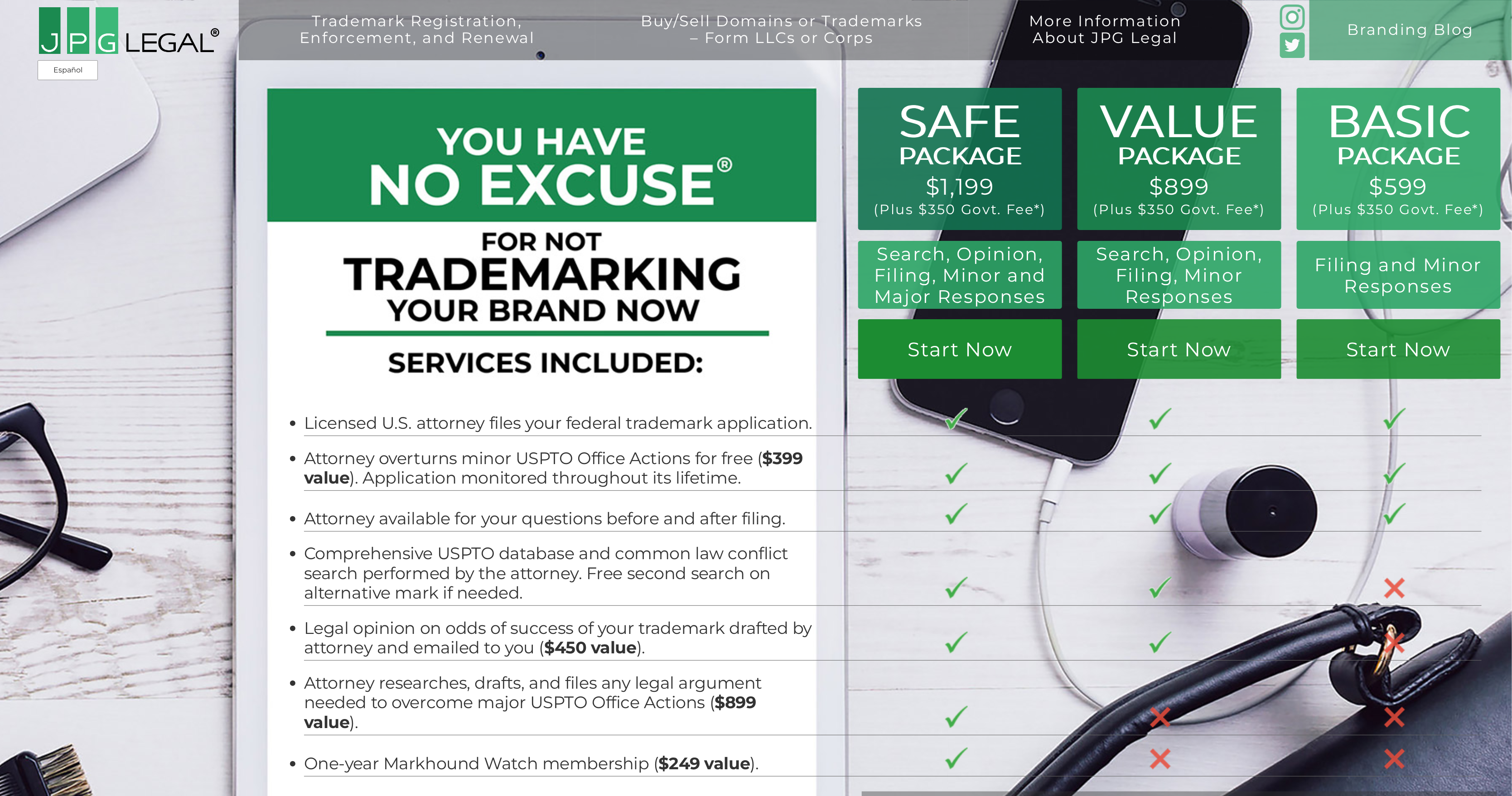
click at [1078, 342] on link "Start Now" at bounding box center [1180, 349] width 204 height 59
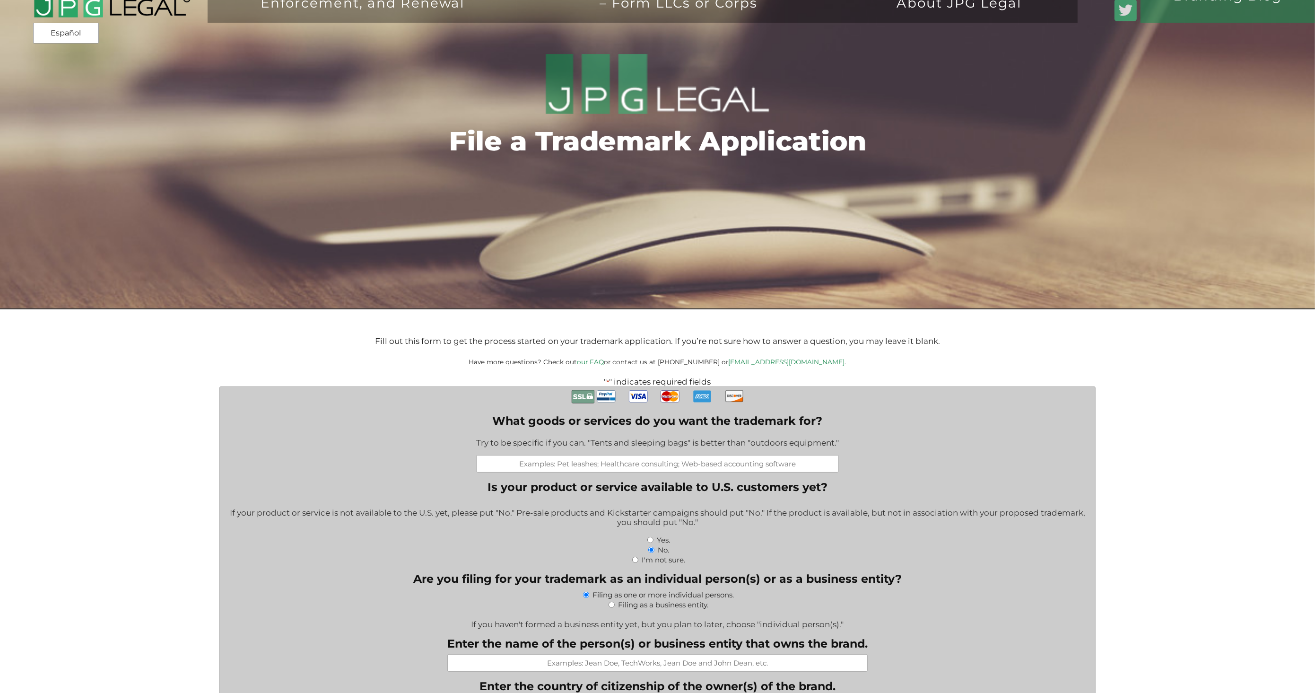
scroll to position [50, 0]
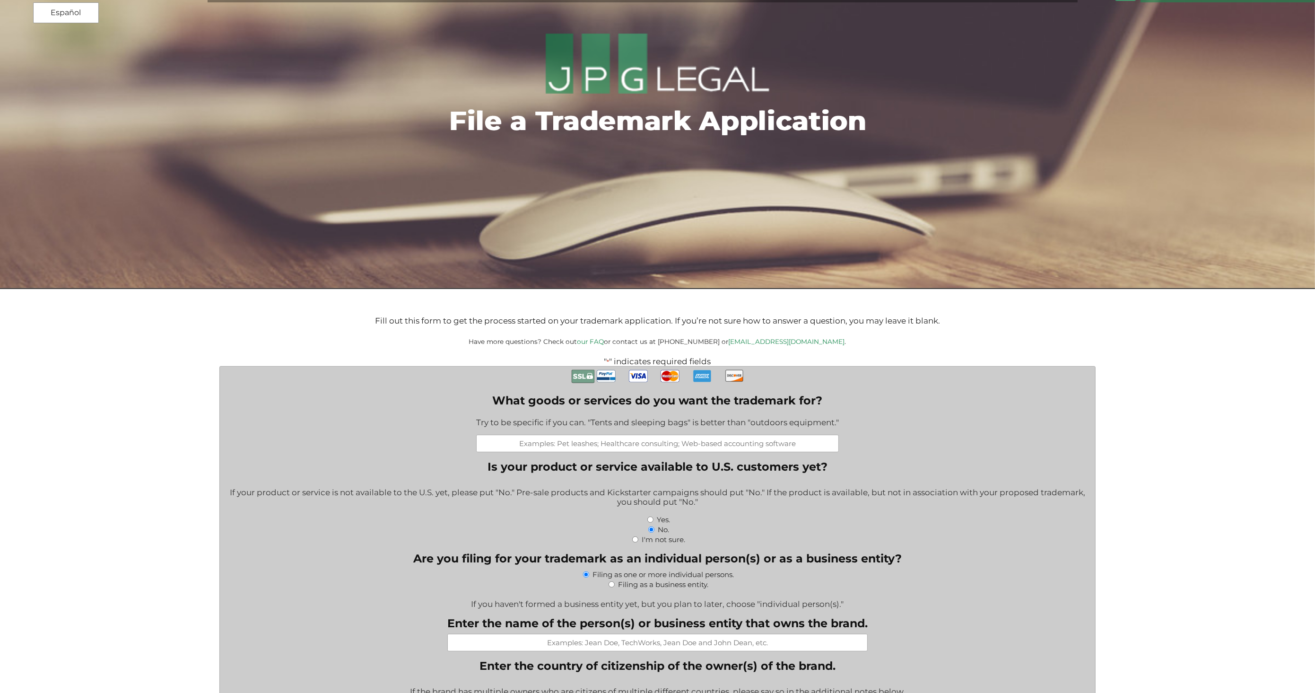
click at [614, 446] on input "What goods or services do you want the trademark for?" at bounding box center [657, 443] width 363 height 17
type input "Our business is an educational cop"
type input "R"
type input "Educational courses;"
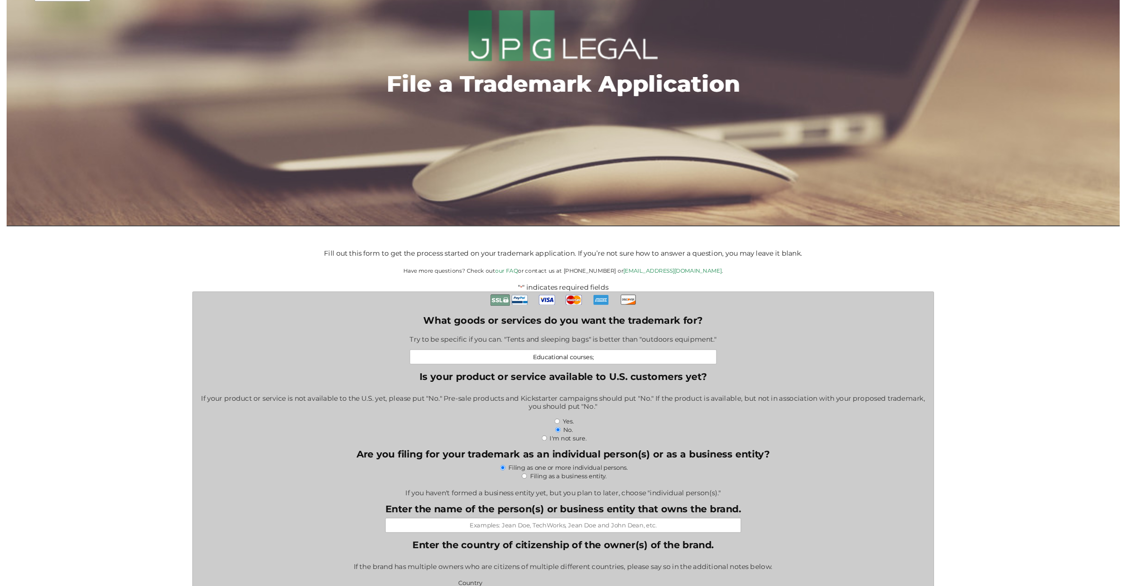
scroll to position [74, 0]
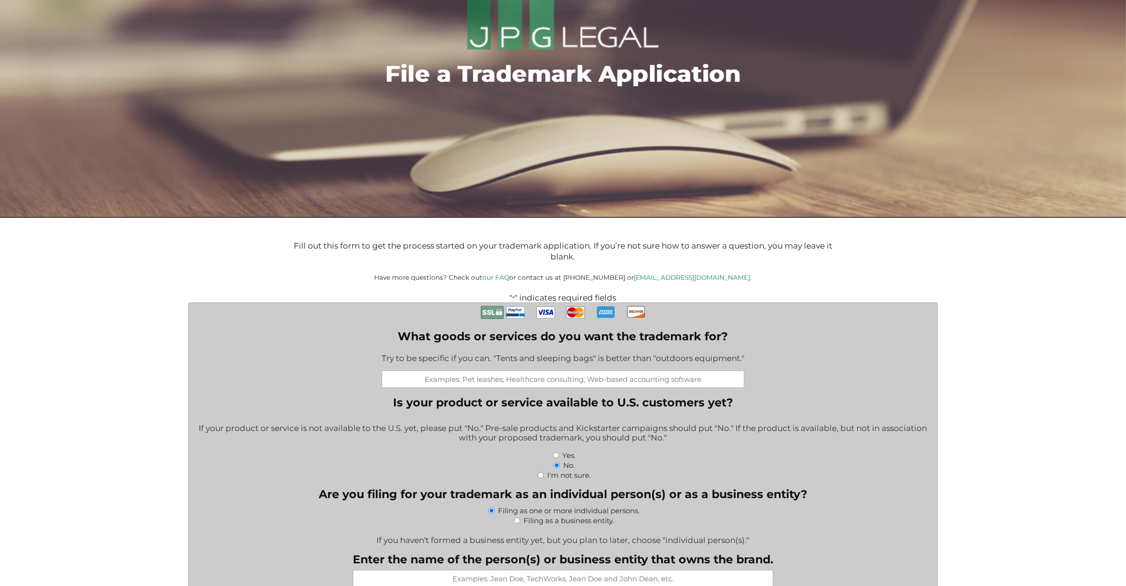
click at [434, 343] on label "What goods or services do you want the trademark for?" at bounding box center [563, 337] width 363 height 14
click at [434, 371] on input "What goods or services do you want the trademark for?" at bounding box center [563, 379] width 363 height 17
click at [434, 343] on label "What goods or services do you want the trademark for?" at bounding box center [563, 337] width 363 height 14
click at [434, 371] on input "What goods or services do you want the trademark for?" at bounding box center [563, 379] width 363 height 17
click at [434, 343] on label "What goods or services do you want the trademark for?" at bounding box center [563, 337] width 363 height 14
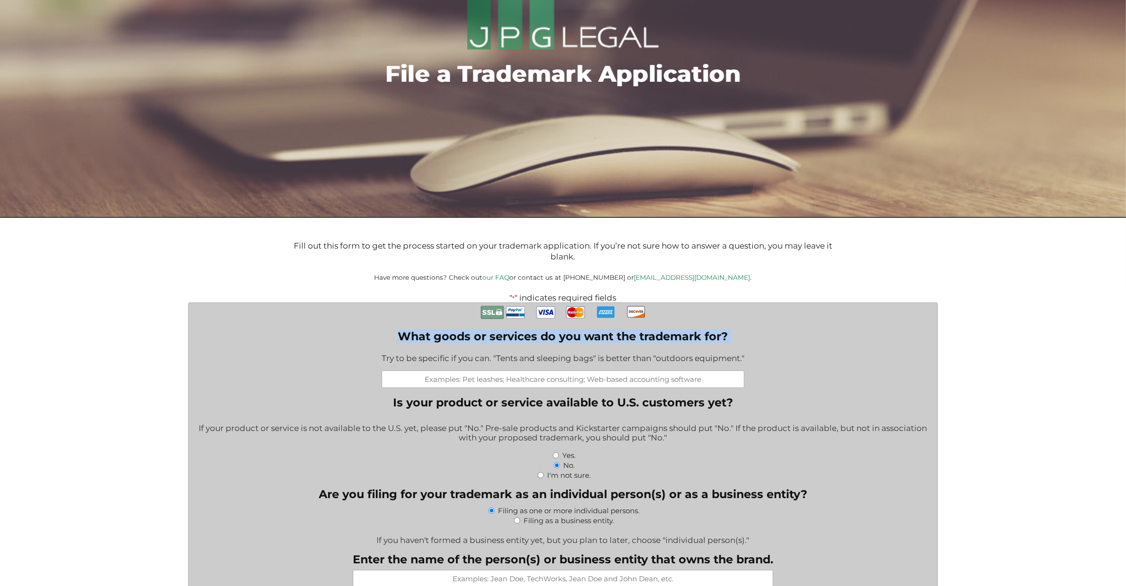
click at [434, 371] on input "What goods or services do you want the trademark for?" at bounding box center [563, 379] width 363 height 17
copy label "What goods or services do you want the trademark for?"
click at [621, 386] on input "What goods or services do you want the trademark for?" at bounding box center [563, 379] width 363 height 17
paste input "Educational services, namely, providing online and in-person courses, workshops…"
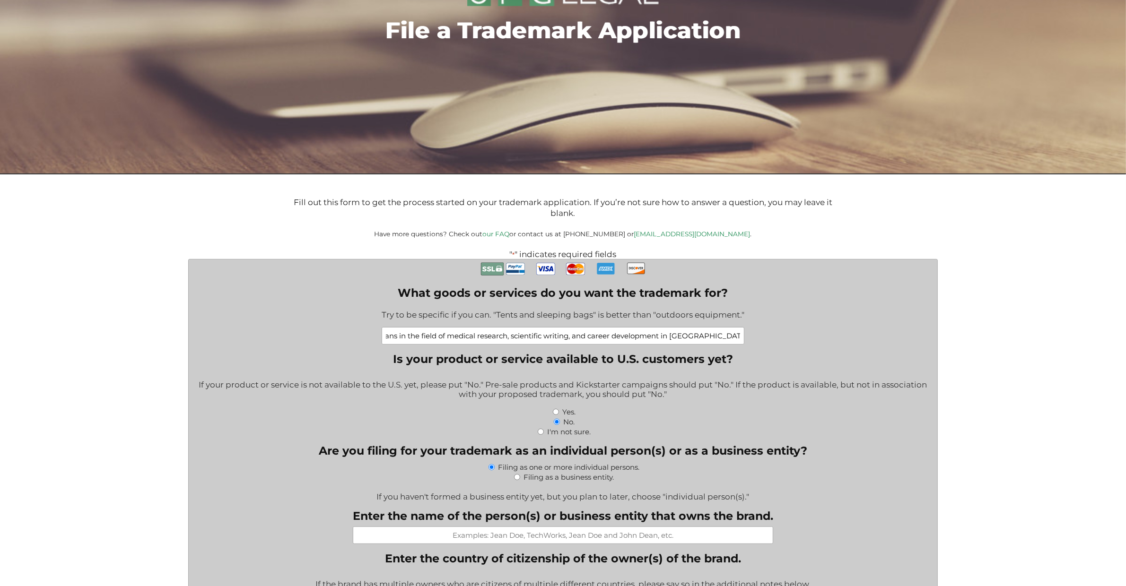
scroll to position [133, 0]
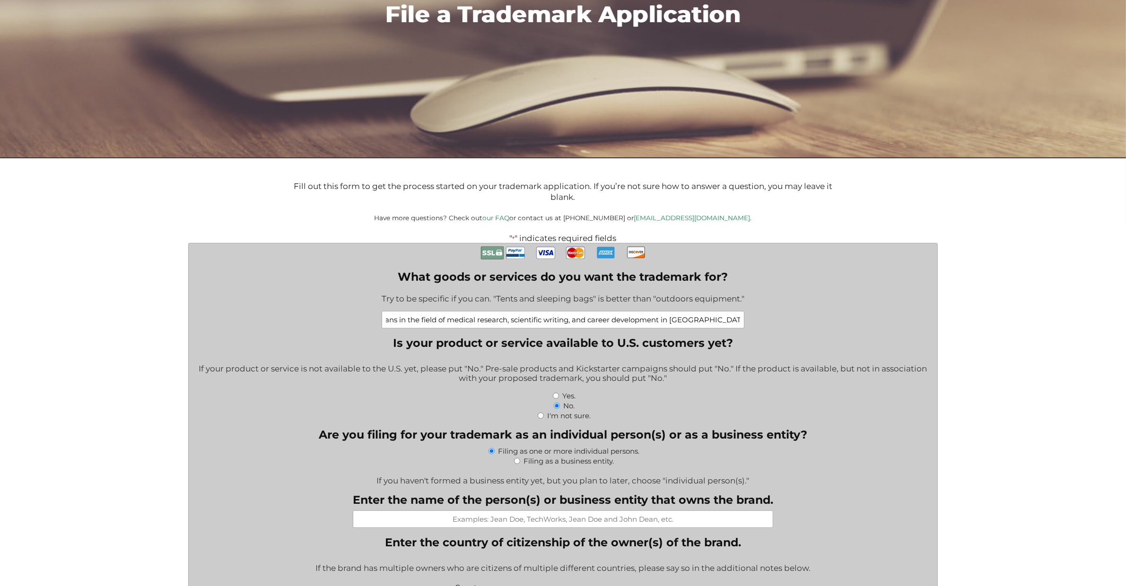
type input "Educational services, namely, providing online and in-person courses, workshops…"
click at [263, 431] on fieldset "Are you filing for your trademark as an individual person(s) or as a business e…" at bounding box center [563, 456] width 735 height 57
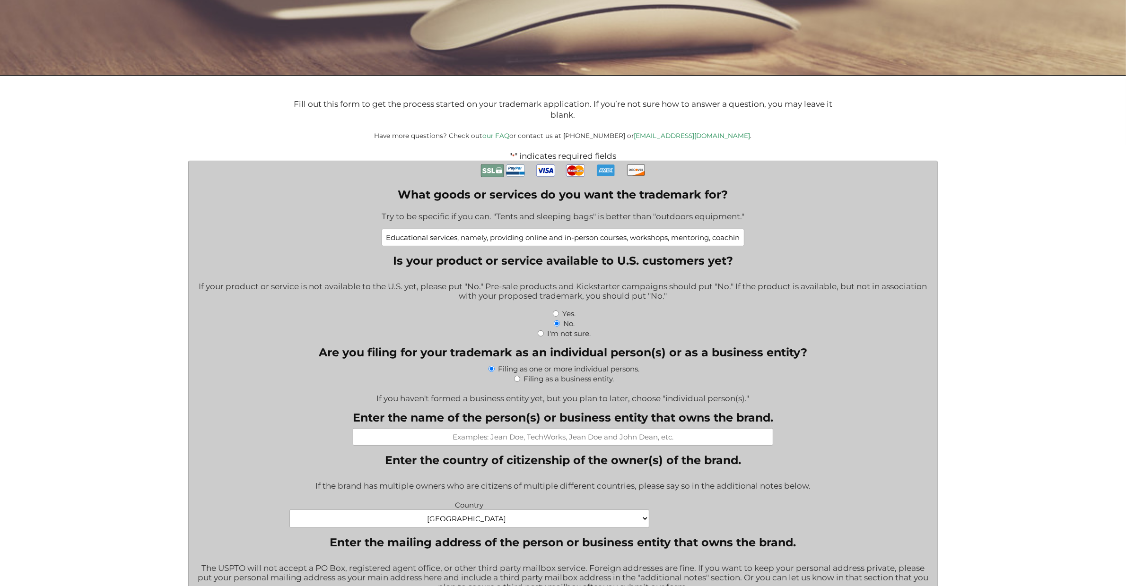
scroll to position [235, 0]
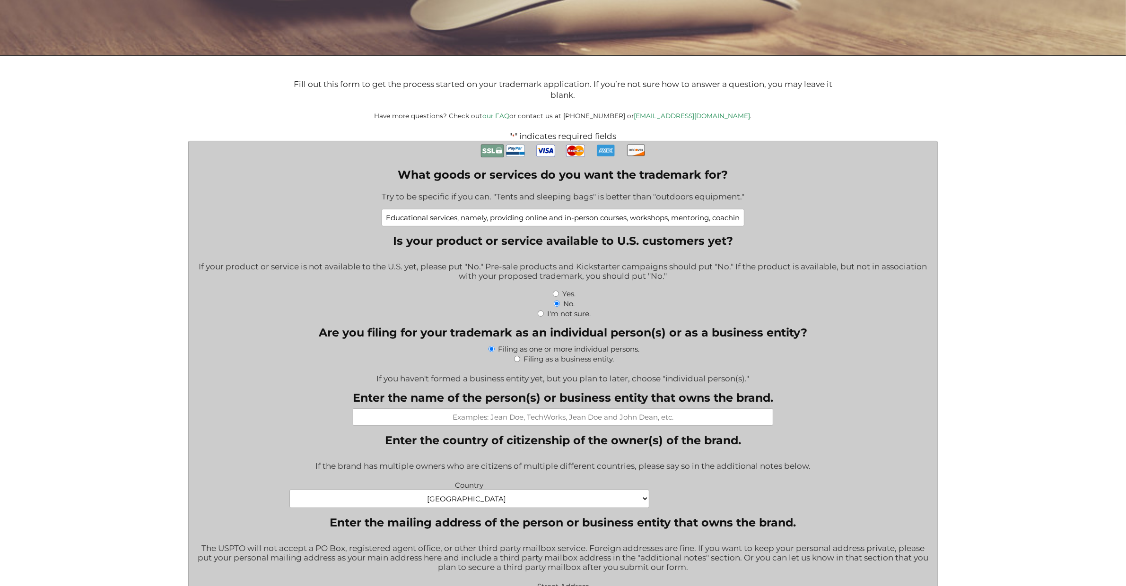
click at [397, 340] on legend "Are you filing for your trademark as an individual person(s) or as a business e…" at bounding box center [563, 333] width 488 height 14
copy fieldset "Are you filing for your trademark as an individual person(s) or as a business e…"
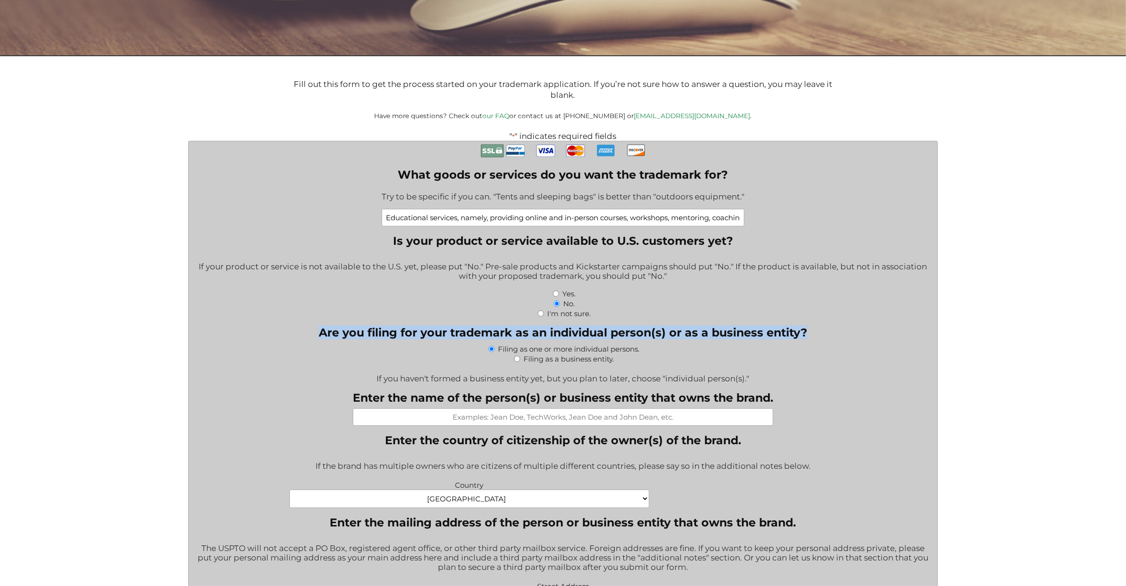
click at [494, 422] on input "Enter the name of the person(s) or business entity that owns the brand." at bounding box center [563, 417] width 420 height 17
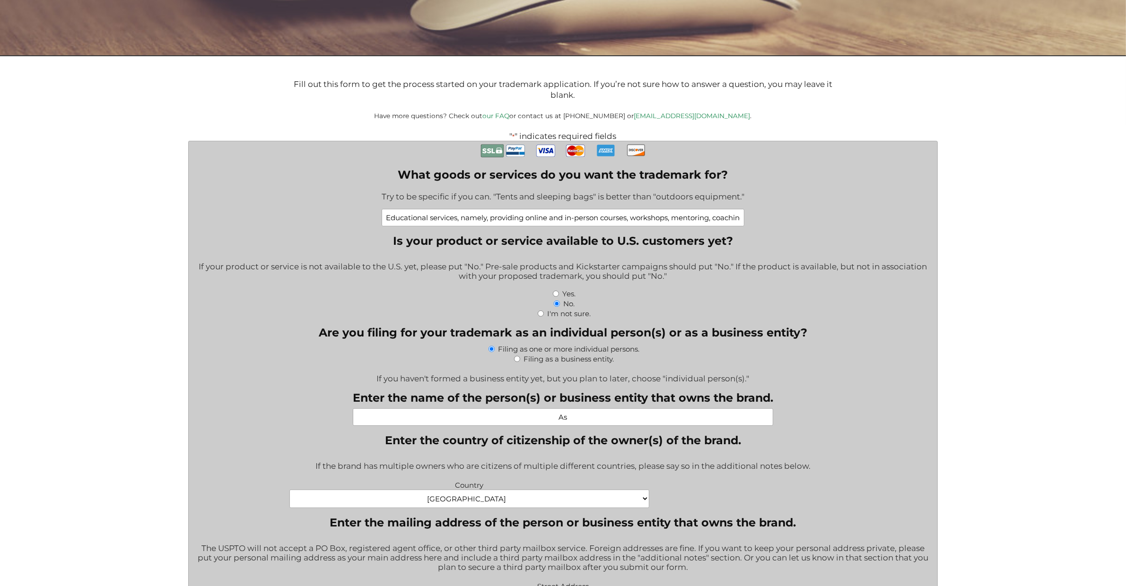
type input "As"
click at [516, 360] on input "Filing as a business entity." at bounding box center [517, 359] width 6 height 6
radio input "true"
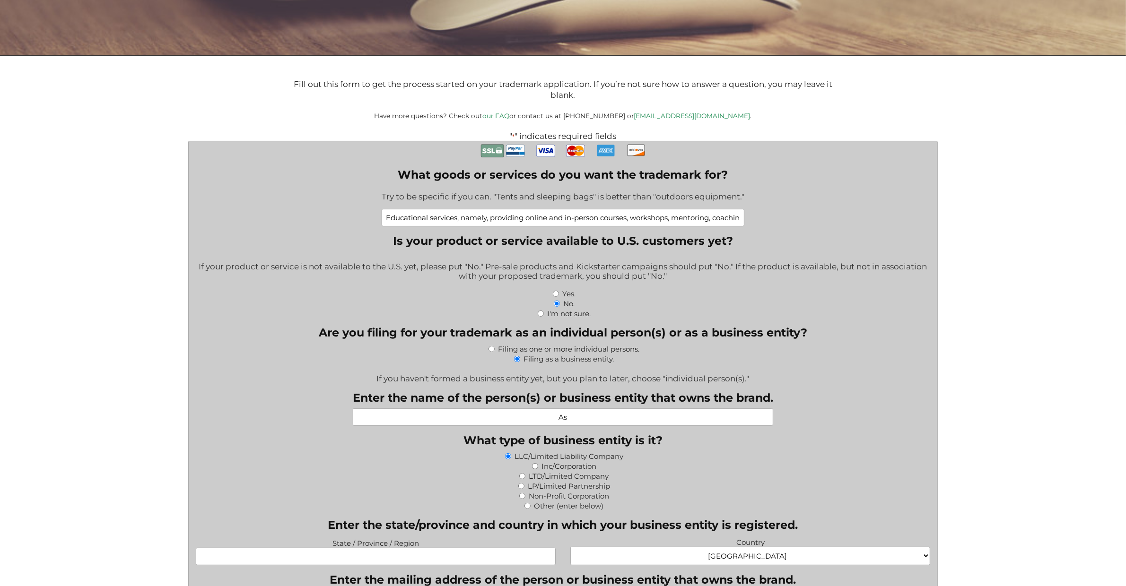
drag, startPoint x: 591, startPoint y: 419, endPoint x: 471, endPoint y: 409, distance: 120.6
click at [479, 413] on input "As" at bounding box center [563, 417] width 420 height 17
type input "Boston Research Society"
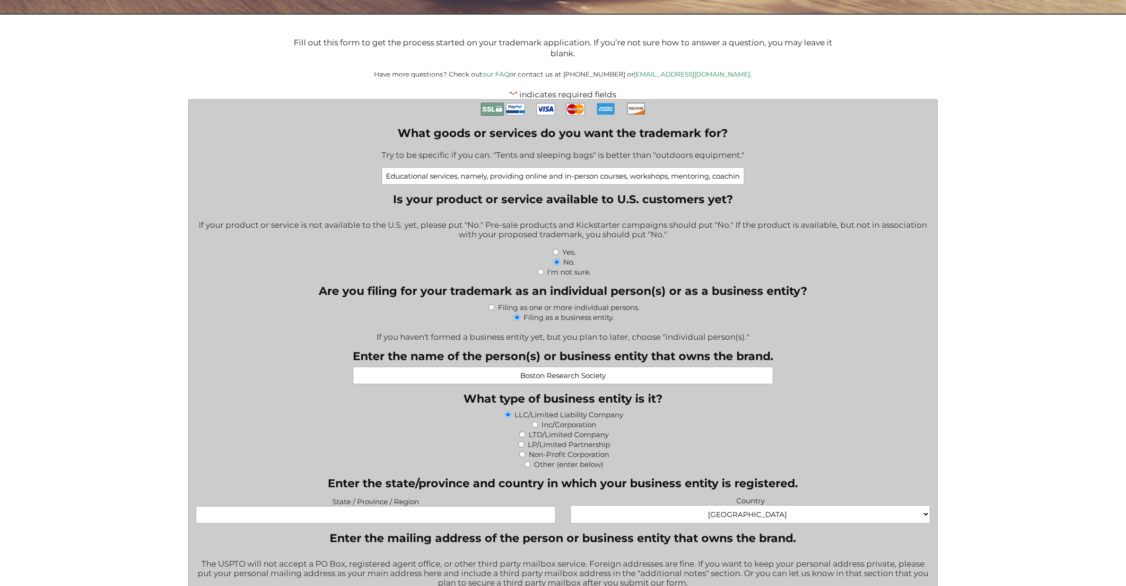
scroll to position [287, 0]
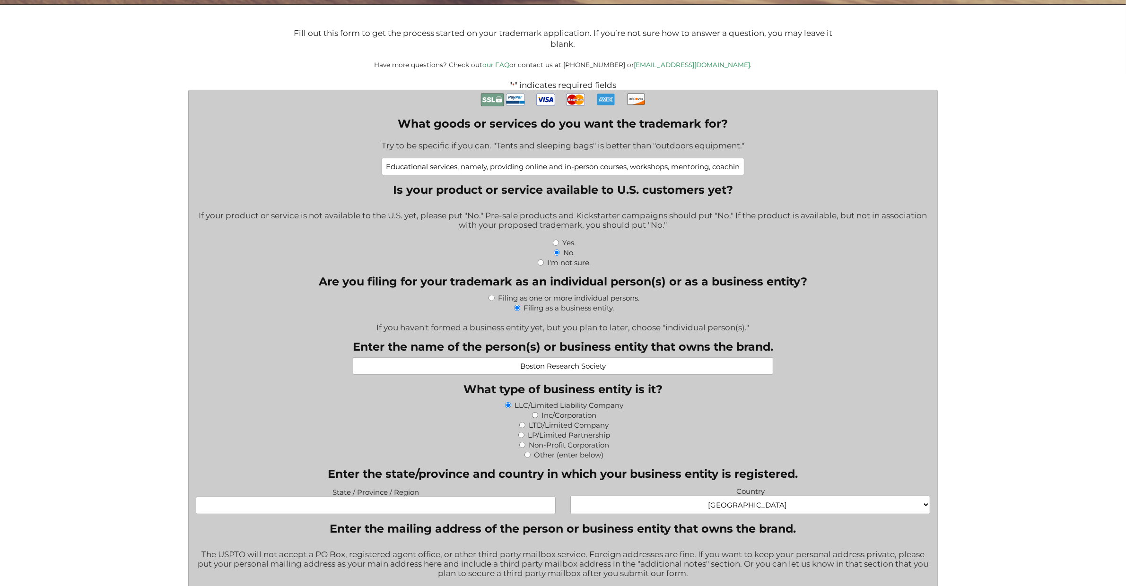
click at [522, 428] on input "LTD/Limited Company" at bounding box center [522, 425] width 6 height 6
radio input "true"
click at [346, 509] on input "State / Province / Region" at bounding box center [376, 505] width 360 height 17
type input "Tocantins"
click at [792, 512] on select "Afghanistan Albania Algeria American Samoa Andorra Angola Anguilla Antarctica A…" at bounding box center [750, 505] width 360 height 18
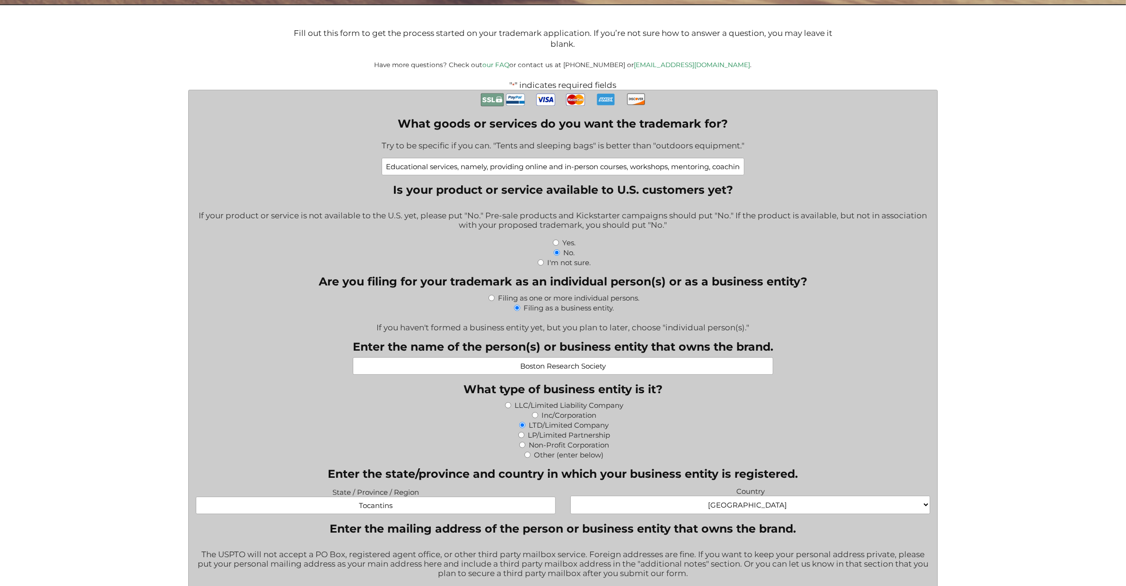
select select "Brazil"
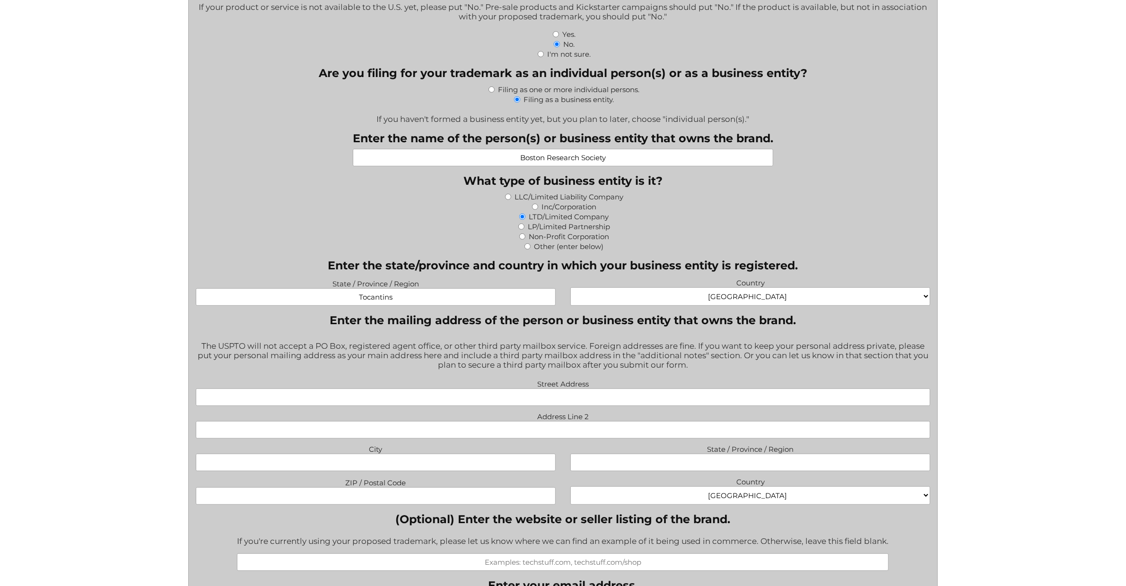
scroll to position [535, 0]
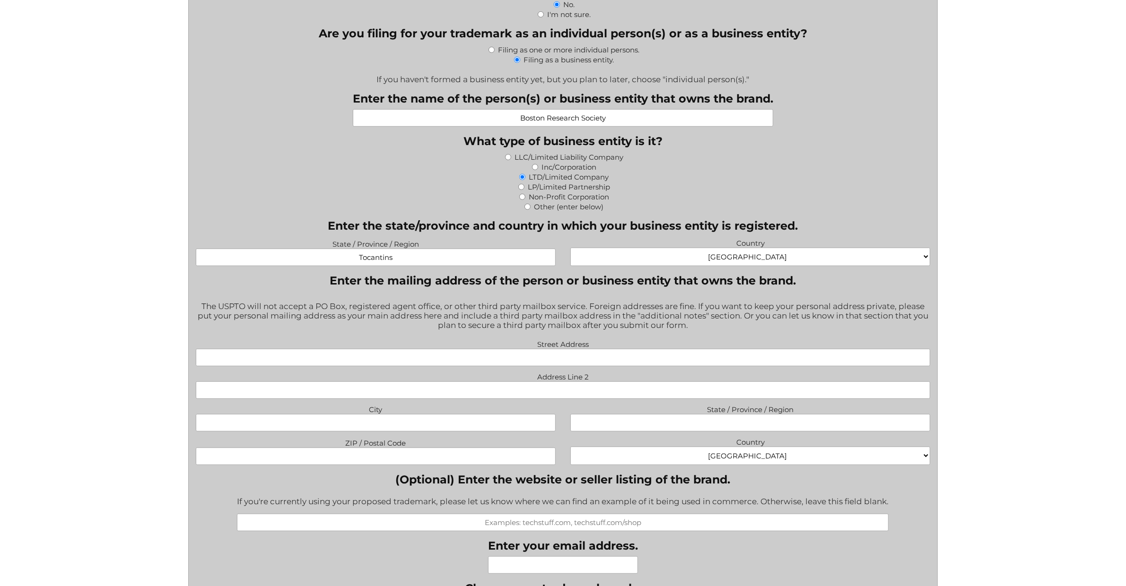
click at [634, 362] on input "Street Address" at bounding box center [563, 357] width 735 height 17
click at [105, 386] on div "File a Trademark Application Fill out this form to get the process started on y…" at bounding box center [563, 474] width 1126 height 2018
click at [559, 359] on input "Street Address" at bounding box center [563, 357] width 735 height 17
type input "Rua Izaulina Rodrigues"
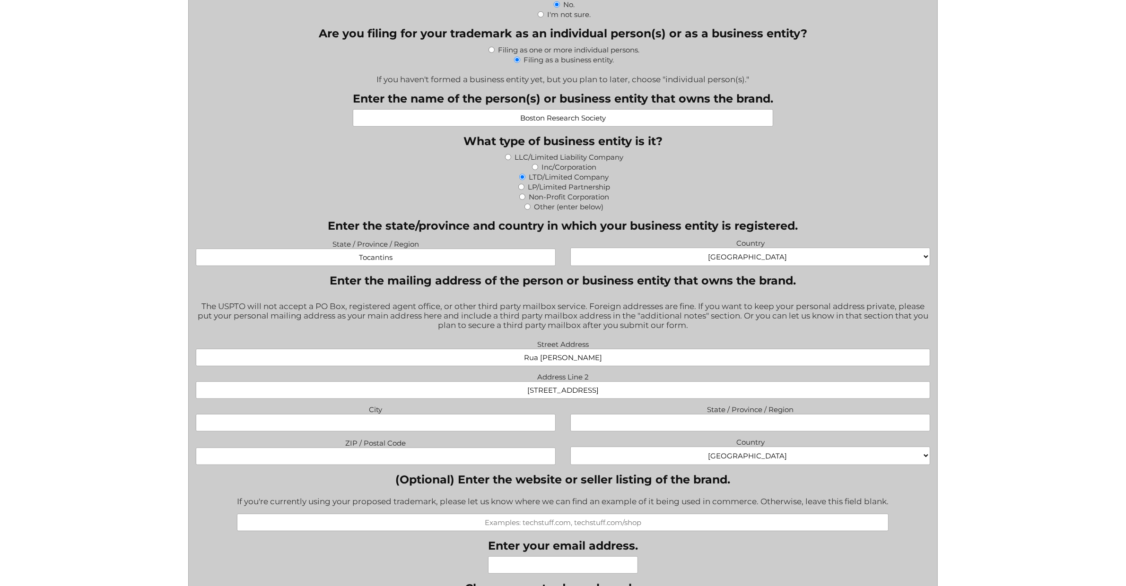
type input "Quadra 36, Lote 5"
click at [287, 427] on input "City" at bounding box center [376, 422] width 360 height 17
type input "Mateiros"
type input "Tocantins"
type input "77593000"
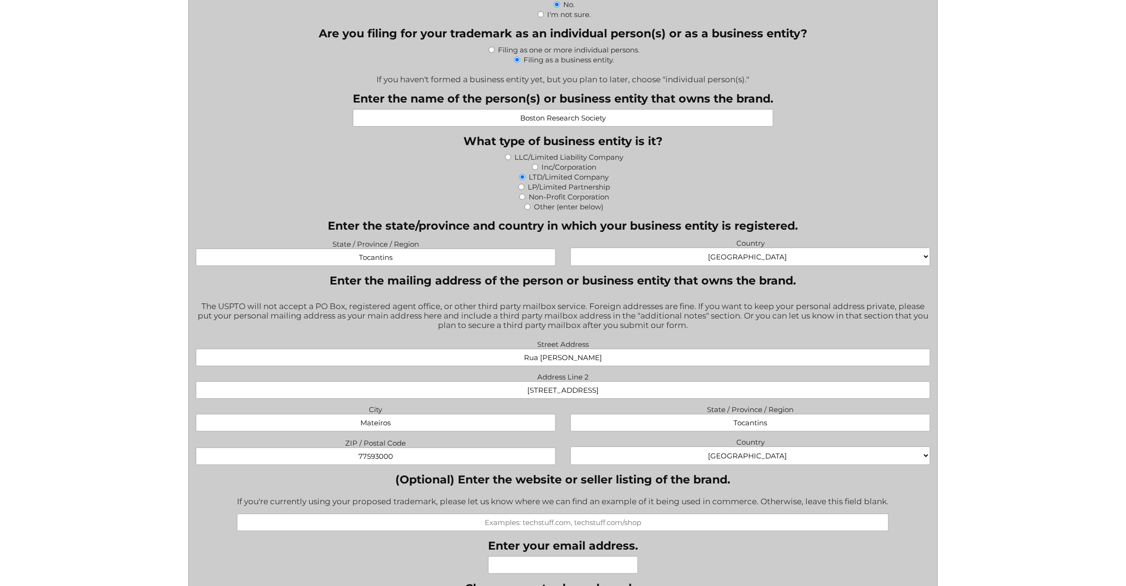
select select "Brazil"
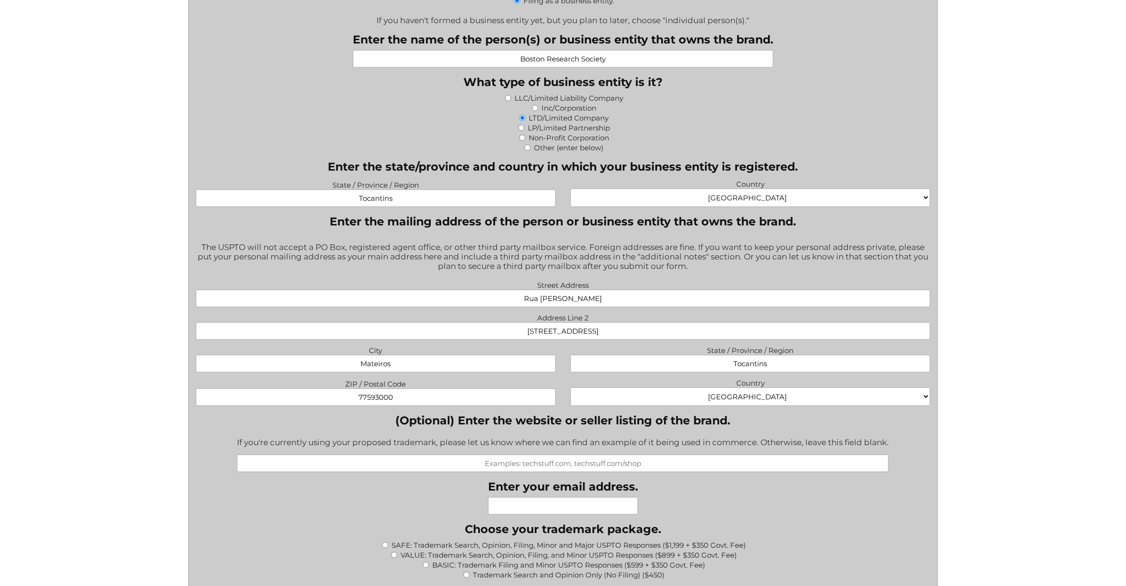
scroll to position [595, 0]
click at [534, 507] on input "Enter your email address." at bounding box center [563, 505] width 150 height 17
click at [458, 487] on div "What goods or services do you want the trademark for? Try to be specific if you…" at bounding box center [563, 547] width 735 height 1530
click at [549, 510] on input "rhandersoncardoso@metanalysis.academy" at bounding box center [563, 505] width 150 height 17
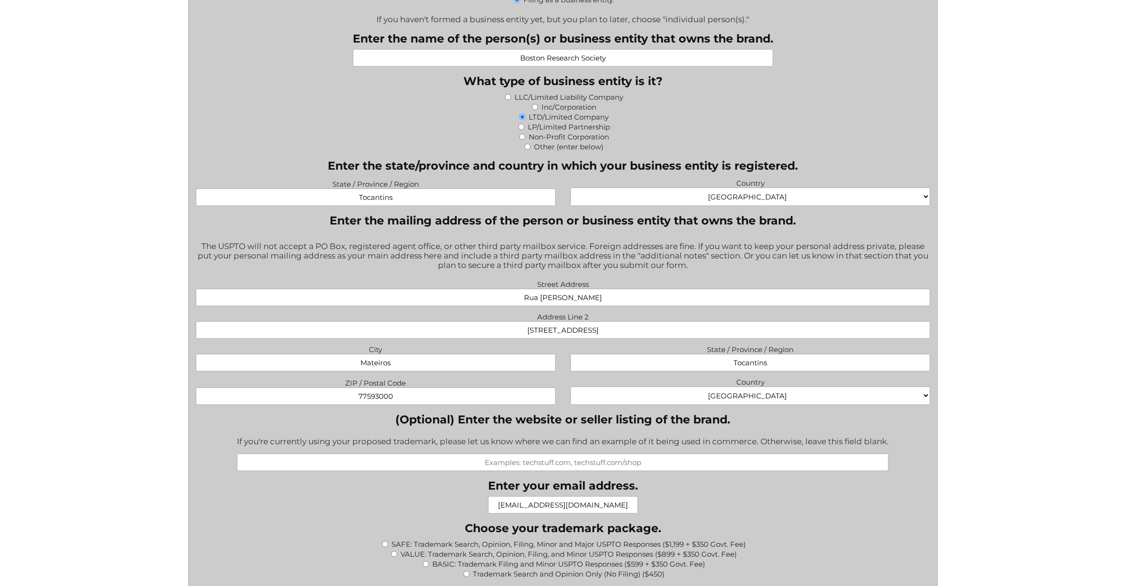
click at [549, 510] on input "rhandersoncardoso@metanalysis.academy" at bounding box center [563, 505] width 150 height 17
paste input "a"
drag, startPoint x: 564, startPoint y: 505, endPoint x: 366, endPoint y: 494, distance: 198.4
click at [369, 495] on div "What goods or services do you want the trademark for? Try to be specific if you…" at bounding box center [563, 547] width 735 height 1530
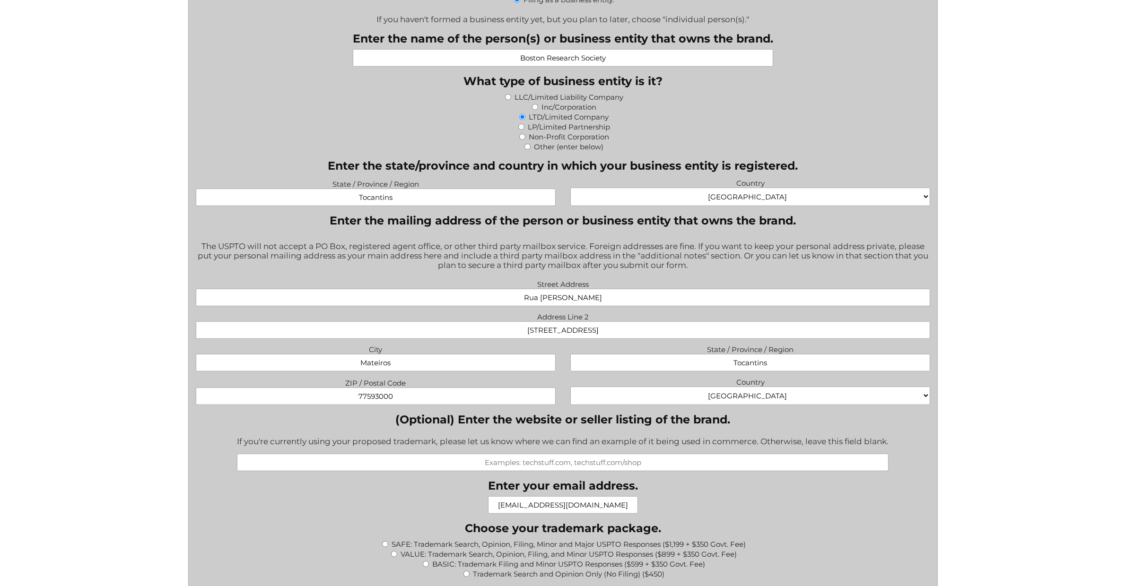
type input "rhandersoncardoso@metaanalysis.academy"
click at [406, 503] on div "What goods or services do you want the trademark for? Try to be specific if you…" at bounding box center [563, 547] width 735 height 1530
drag, startPoint x: 516, startPoint y: 500, endPoint x: 738, endPoint y: 511, distance: 222.5
click at [738, 511] on div "What goods or services do you want the trademark for? Try to be specific if you…" at bounding box center [563, 547] width 735 height 1530
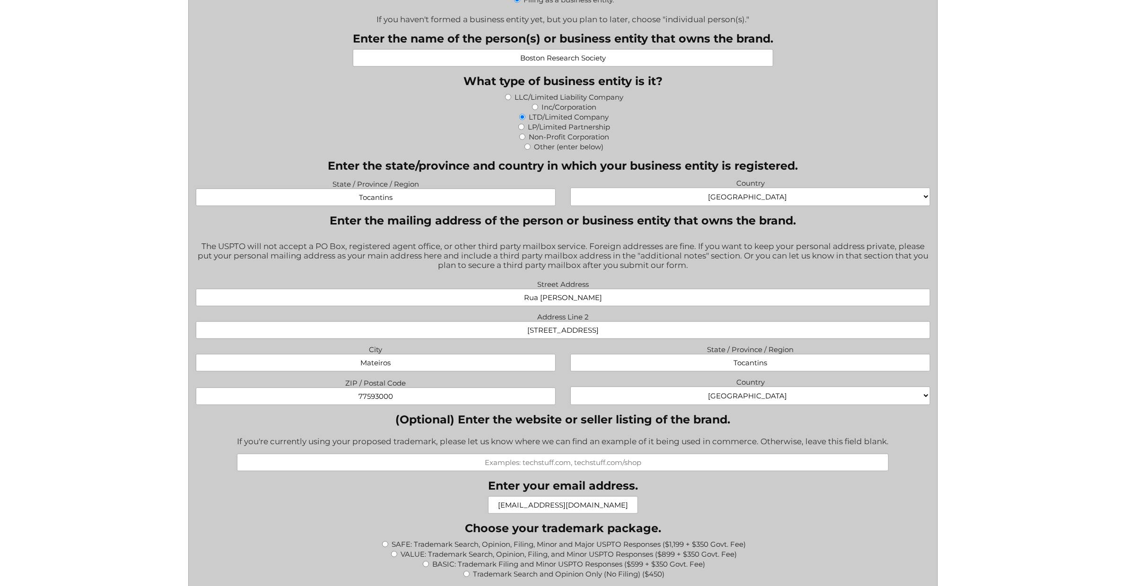
scroll to position [0, 0]
click at [729, 515] on div "What goods or services do you want the trademark for? Try to be specific if you…" at bounding box center [563, 547] width 735 height 1530
drag, startPoint x: 586, startPoint y: 508, endPoint x: 823, endPoint y: 520, distance: 237.2
click at [823, 520] on div "What goods or services do you want the trademark for? Try to be specific if you…" at bounding box center [563, 547] width 735 height 1530
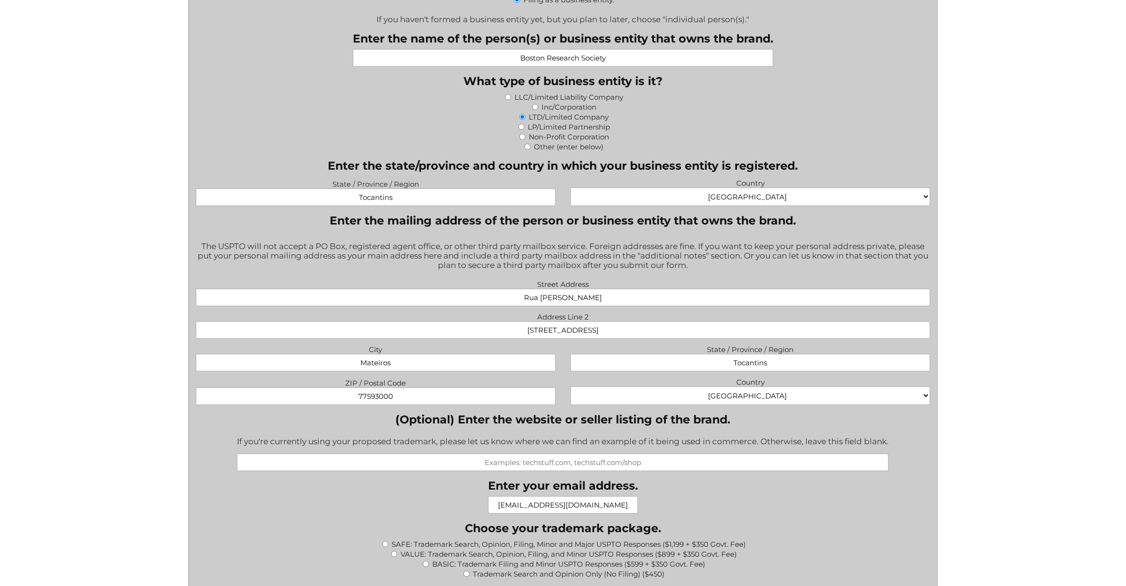
scroll to position [0, 0]
click at [820, 526] on fieldset "Choose your trademark package. * SAFE: Trademark Search, Opinion, Filing, Minor…" at bounding box center [563, 556] width 735 height 68
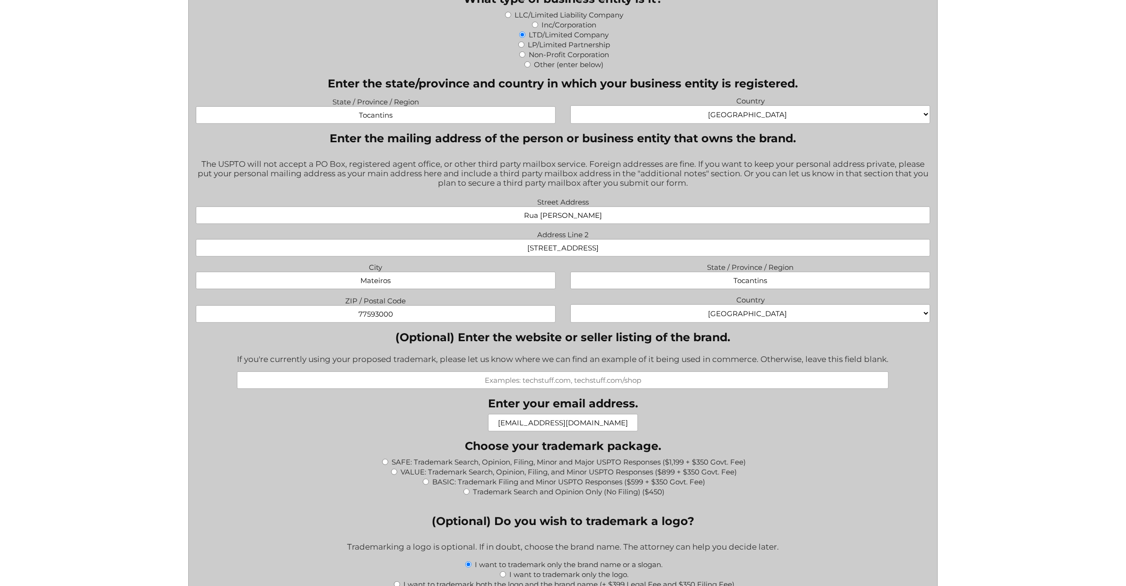
scroll to position [684, 0]
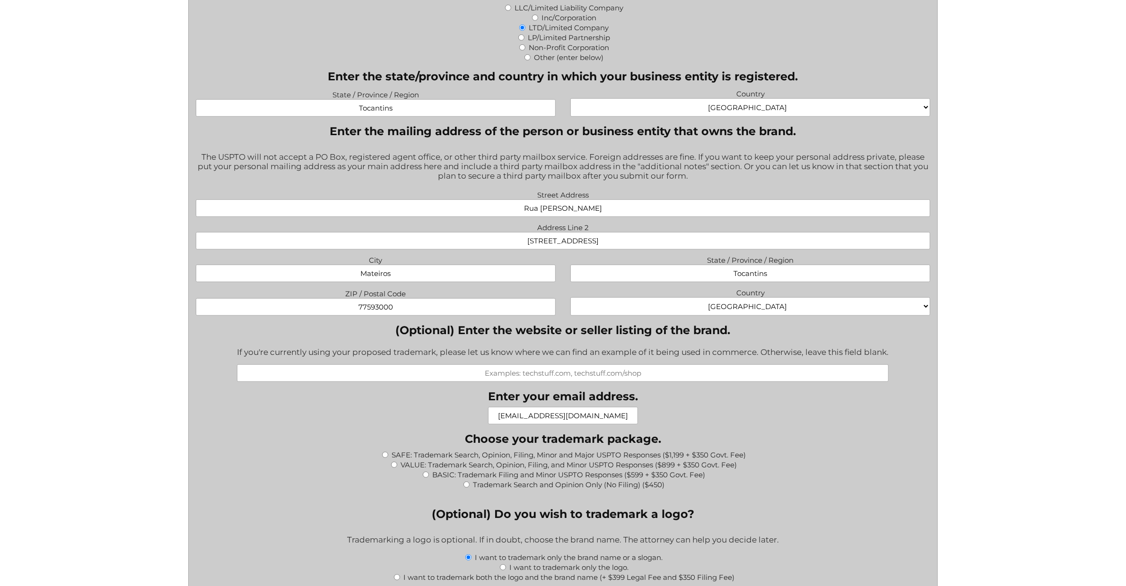
click at [310, 472] on div "BASIC: Trademark Filing and Minor USPTO Responses ($599 + $350 Govt. Fee)" at bounding box center [563, 475] width 735 height 10
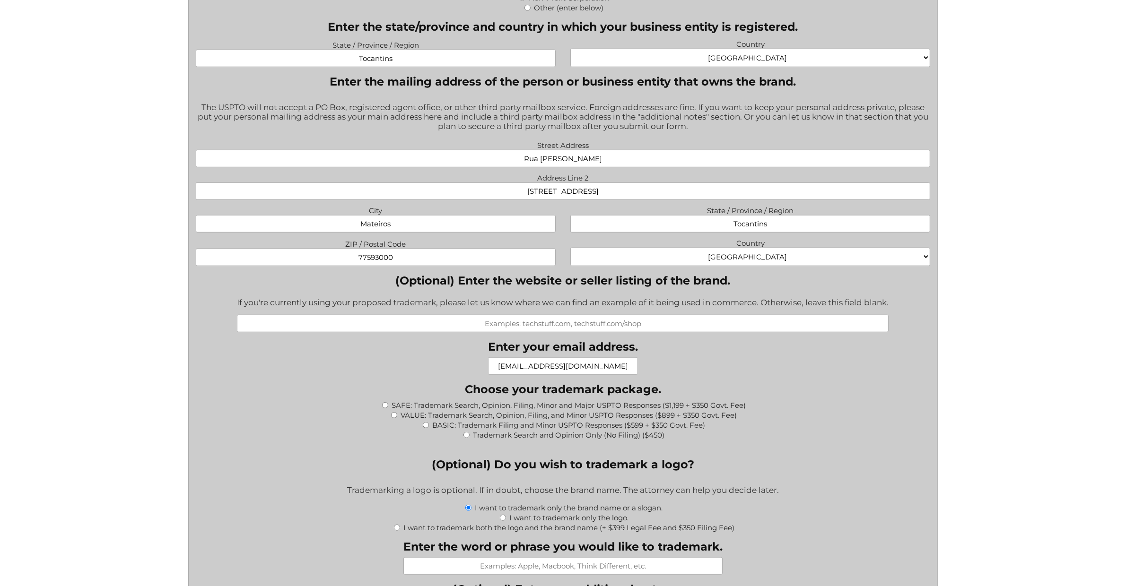
scroll to position [734, 0]
click at [389, 403] on div "SAFE: Trademark Search, Opinion, Filing, Minor and Major USPTO Responses ($1,19…" at bounding box center [563, 405] width 735 height 10
click at [384, 404] on input "SAFE: Trademark Search, Opinion, Filing, Minor and Major USPTO Responses ($1,19…" at bounding box center [385, 405] width 6 height 6
radio input "true"
type input "$1,549.00"
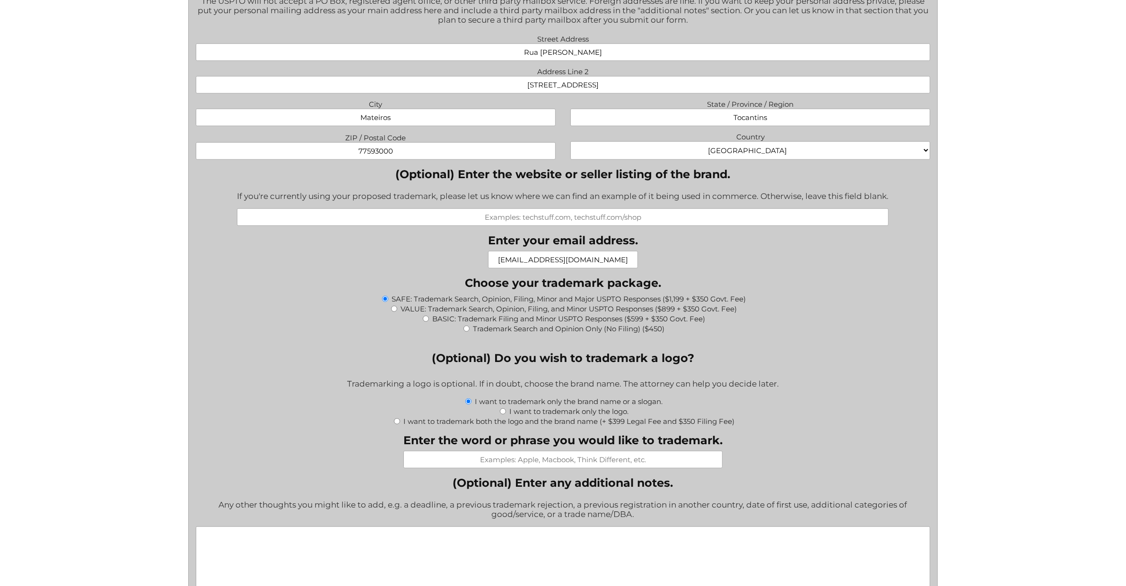
scroll to position [847, 0]
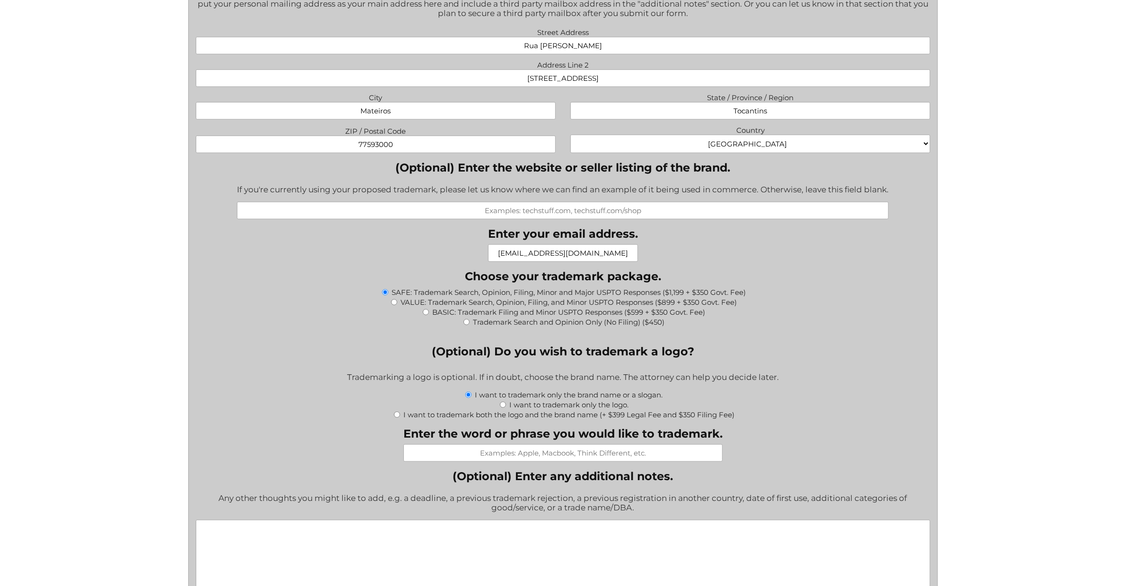
click at [401, 413] on div "I want to trademark both the logo and the brand name (+ $399 Legal Fee and $350…" at bounding box center [563, 415] width 735 height 10
click at [396, 413] on input "I want to trademark both the logo and the brand name (+ $399 Legal Fee and $350…" at bounding box center [397, 415] width 6 height 6
radio input "true"
type input "$2,298.00"
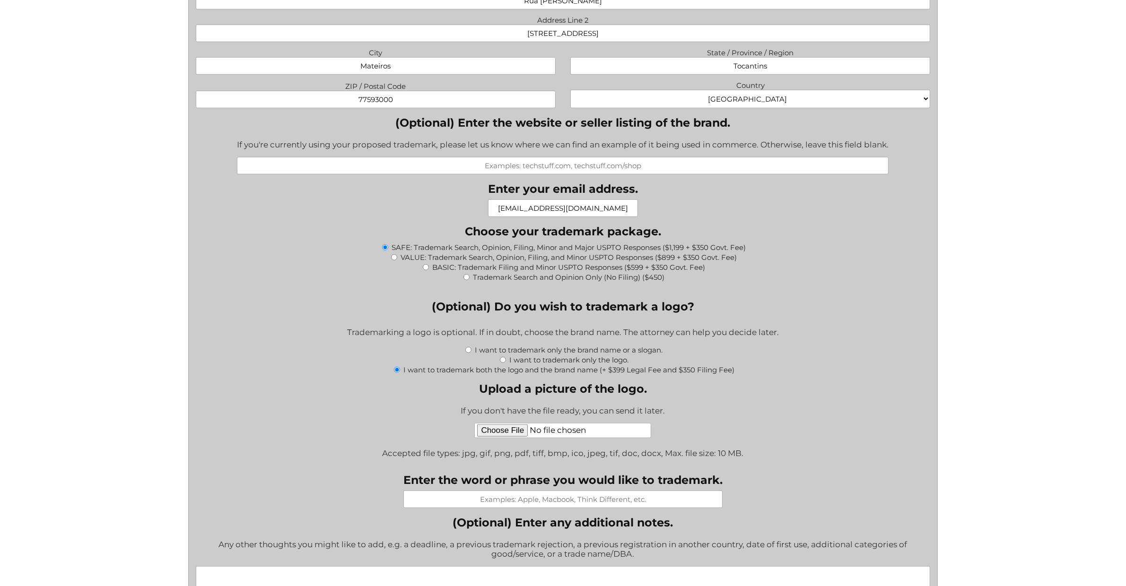
scroll to position [934, 0]
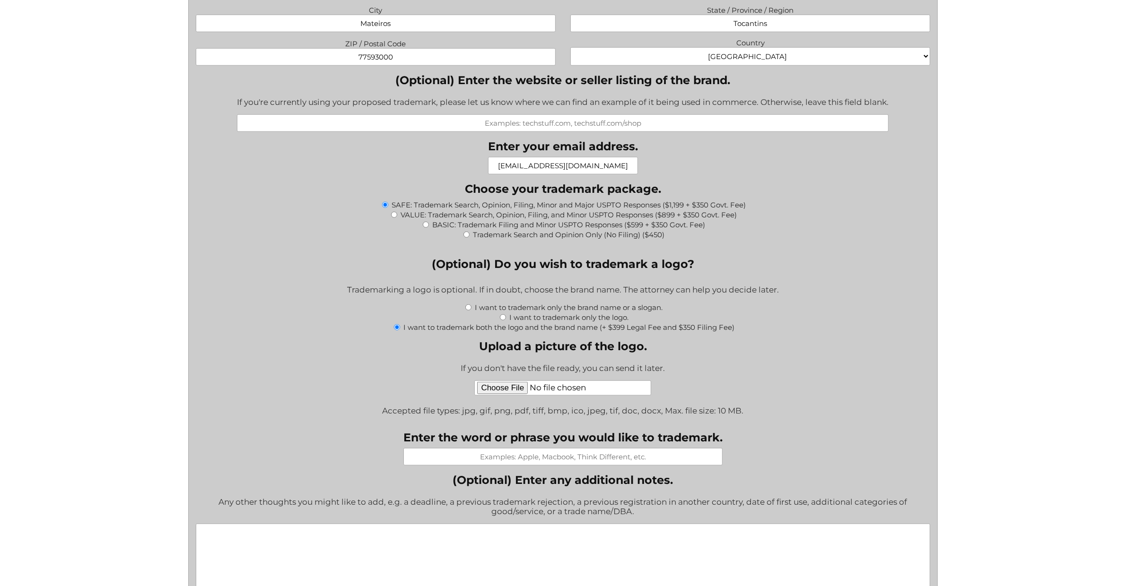
click at [285, 377] on div "What goods or services do you want the trademark for? Try to be specific if you…" at bounding box center [563, 298] width 735 height 1713
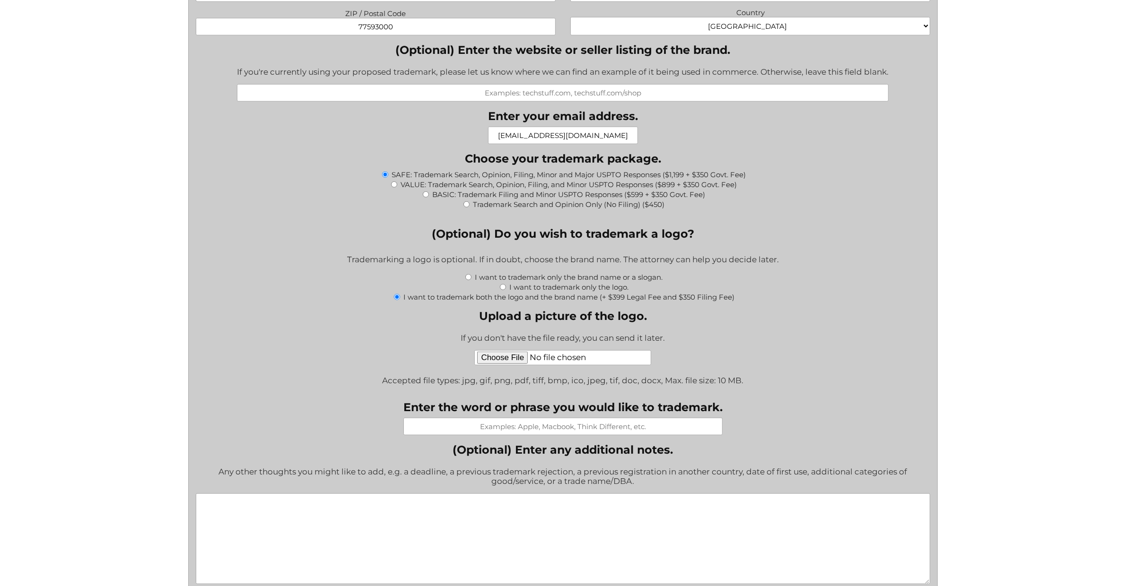
scroll to position [977, 0]
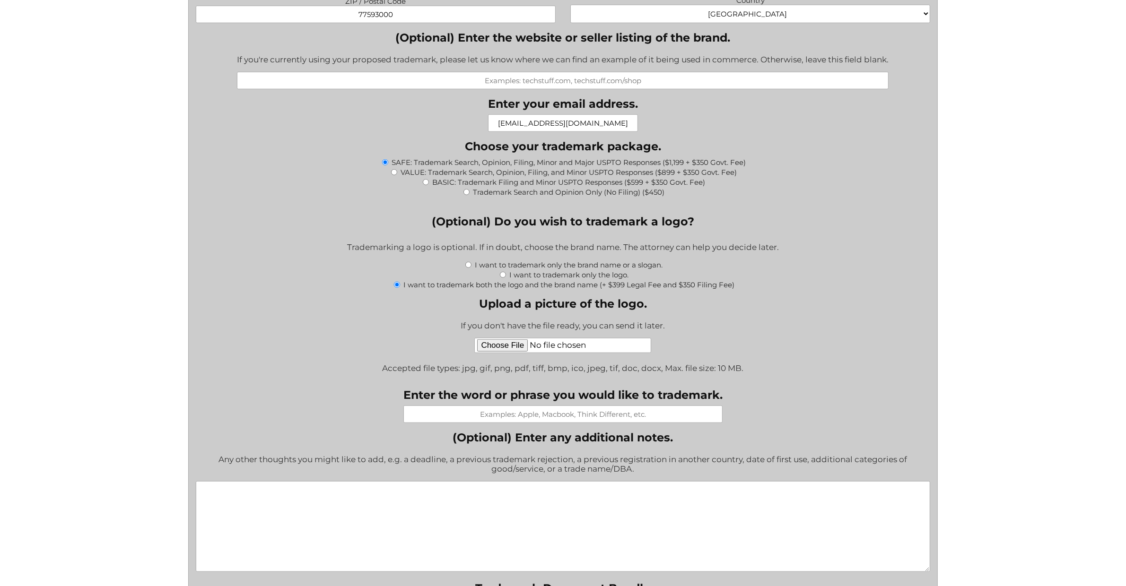
click at [483, 410] on input "Enter the word or phrase you would like to trademark." at bounding box center [562, 414] width 319 height 17
type input "Boston Research Society"
click at [660, 487] on textarea "(Optional) Enter any additional notes." at bounding box center [563, 526] width 735 height 91
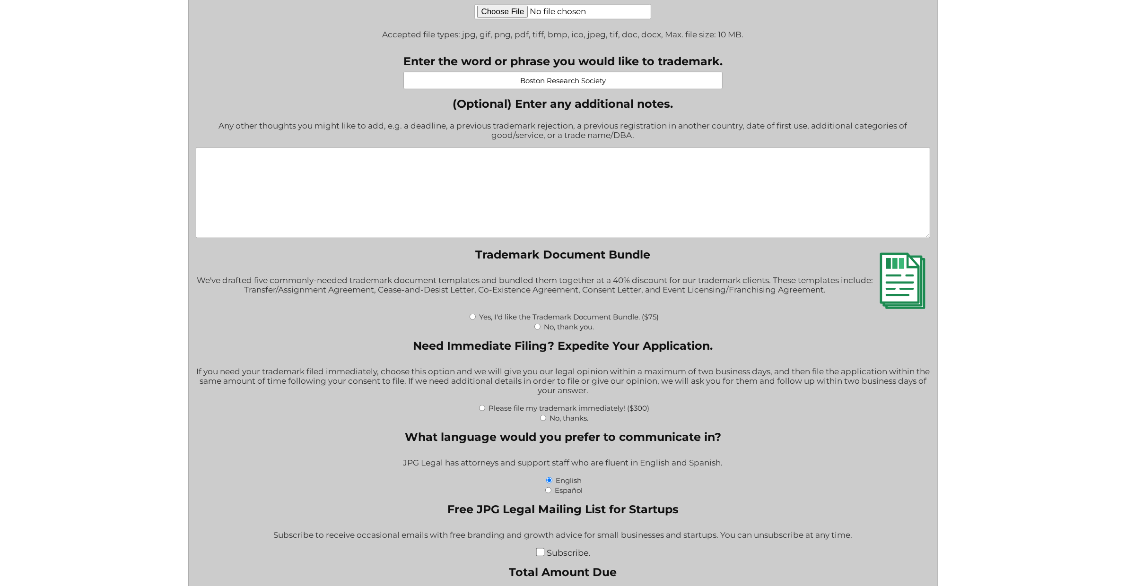
scroll to position [1322, 0]
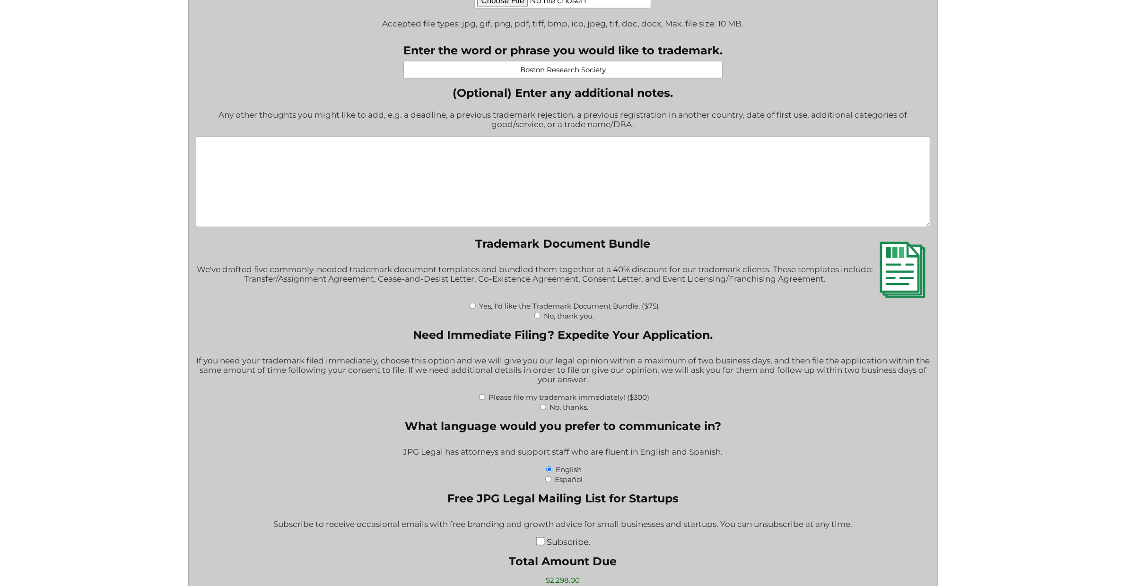
click at [472, 305] on input "Yes, I'd like the Trademark Document Bundle. ($75)" at bounding box center [473, 306] width 6 height 6
radio input "true"
type input "$2,373.00"
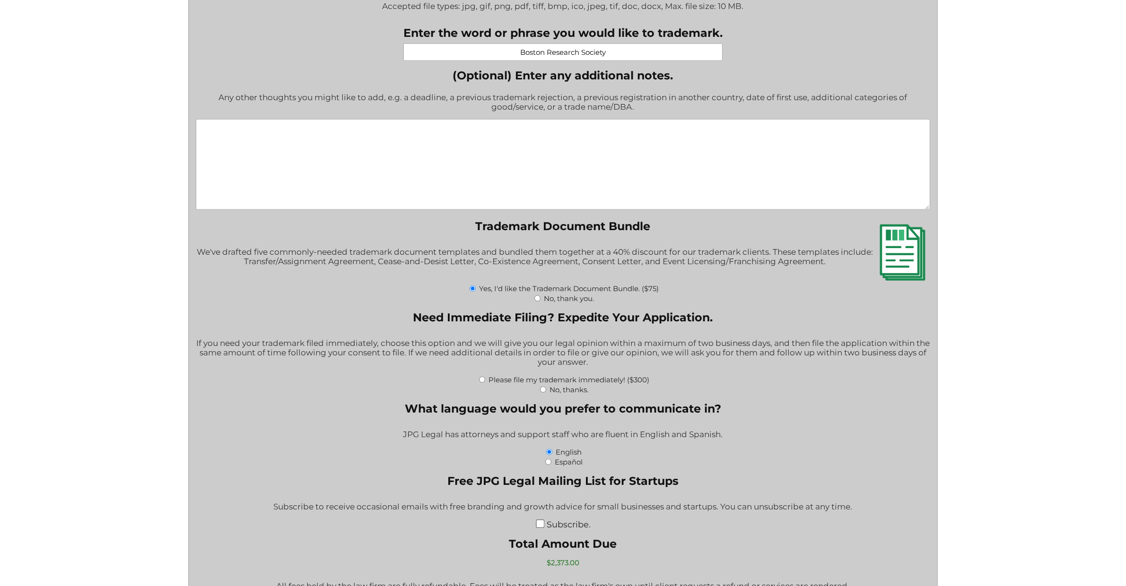
scroll to position [1340, 0]
click at [545, 387] on input "No, thanks." at bounding box center [543, 389] width 6 height 6
radio input "true"
drag, startPoint x: 395, startPoint y: 260, endPoint x: 484, endPoint y: 262, distance: 89.4
click at [484, 262] on div "We've drafted five commonly-needed trademark document templates and bundled the…" at bounding box center [563, 262] width 735 height 42
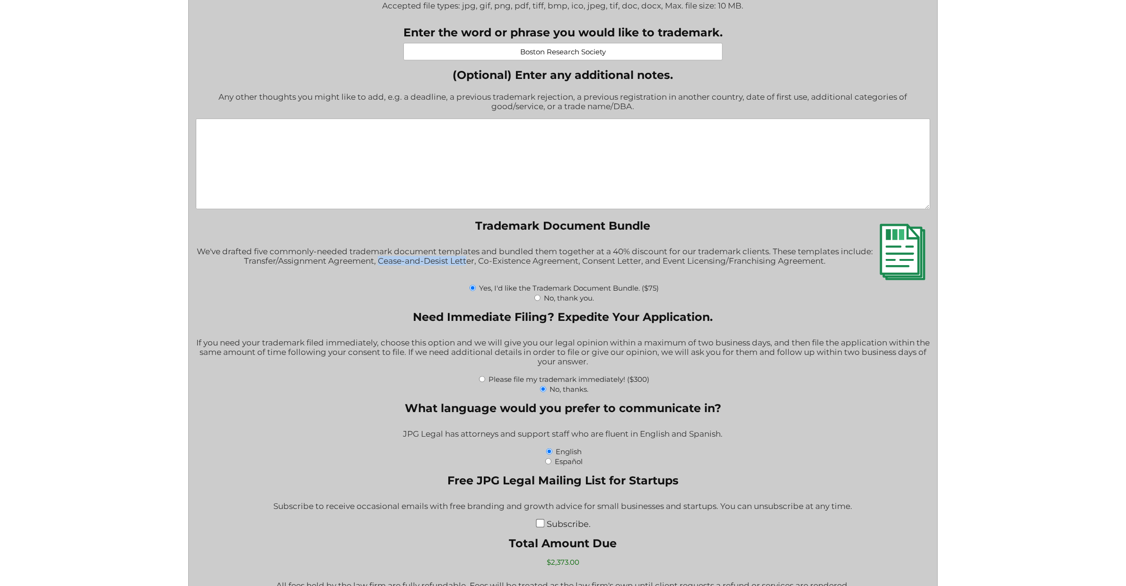
click at [537, 296] on input "No, thank you." at bounding box center [537, 298] width 6 height 6
radio input "true"
type input "$2,298.00"
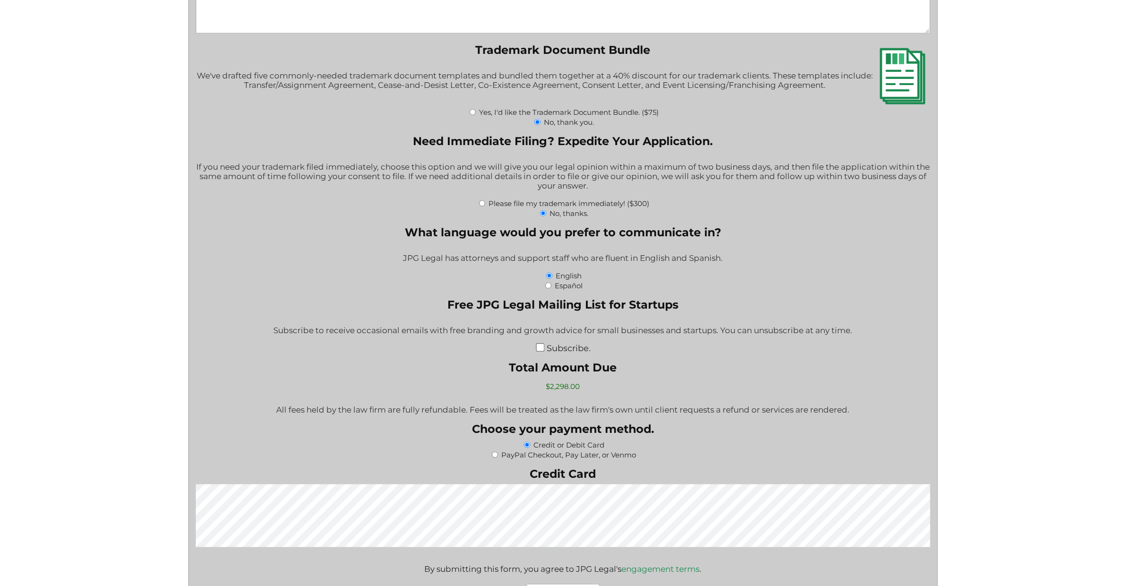
scroll to position [1516, 0]
drag, startPoint x: 585, startPoint y: 387, endPoint x: 501, endPoint y: 387, distance: 83.7
click at [501, 387] on div "$2,298.00" at bounding box center [562, 386] width 573 height 17
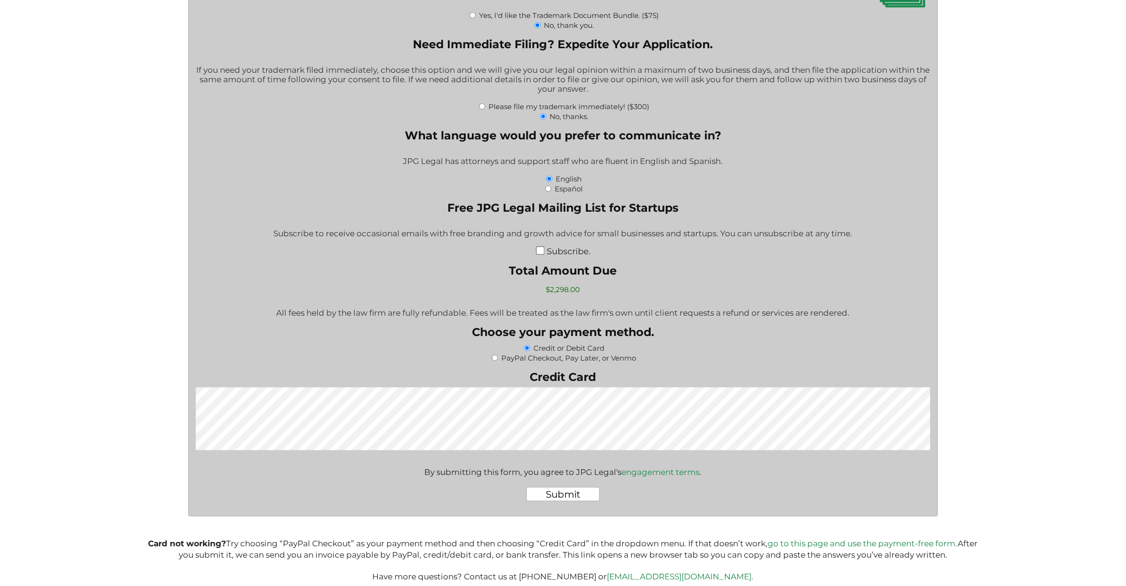
scroll to position [1610, 0]
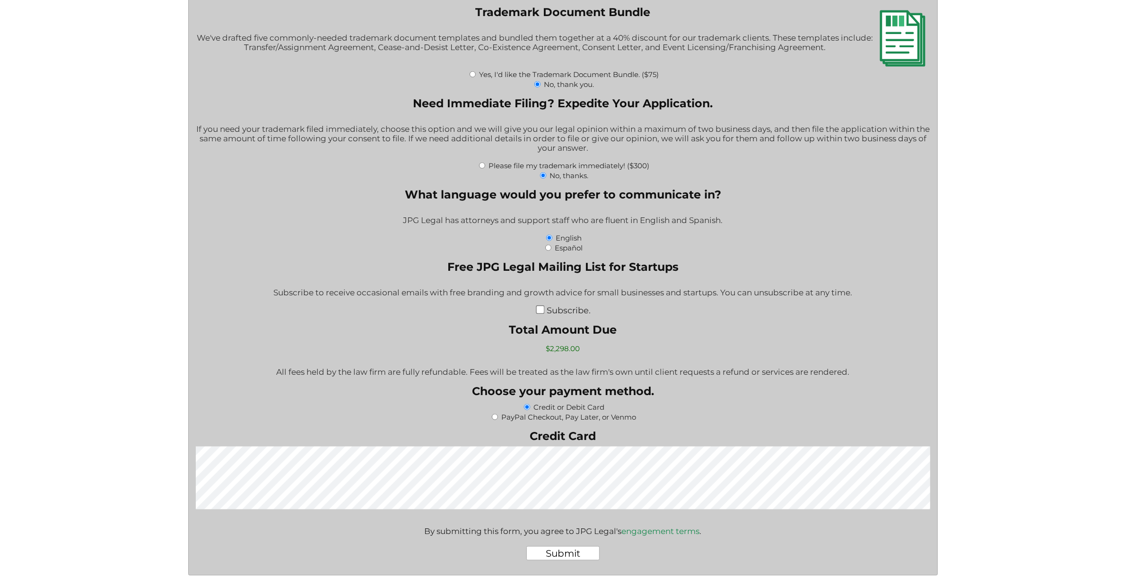
scroll to position [1552, 0]
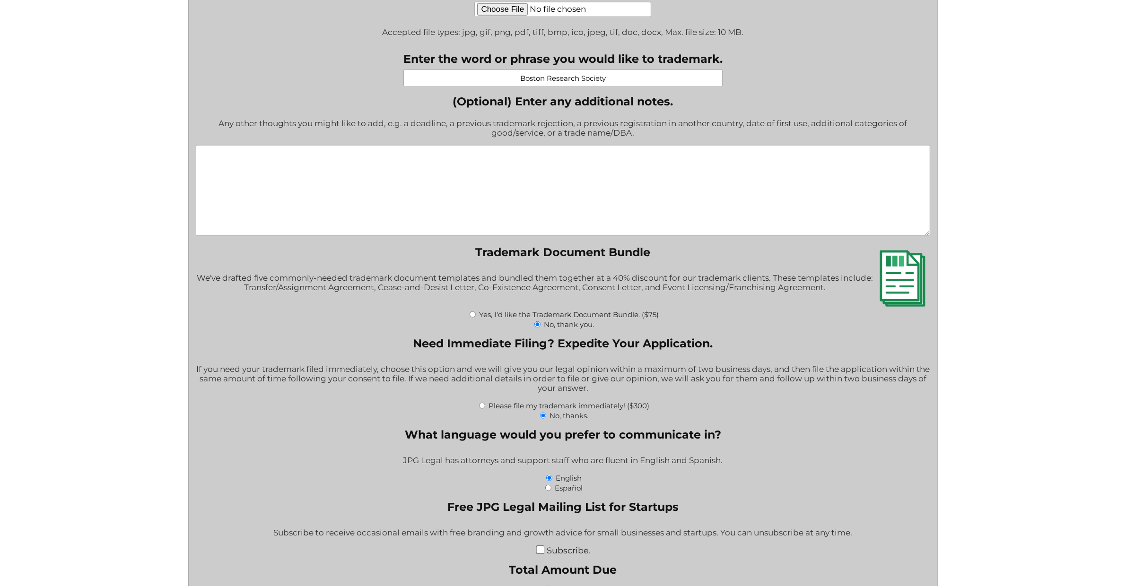
scroll to position [1238, 0]
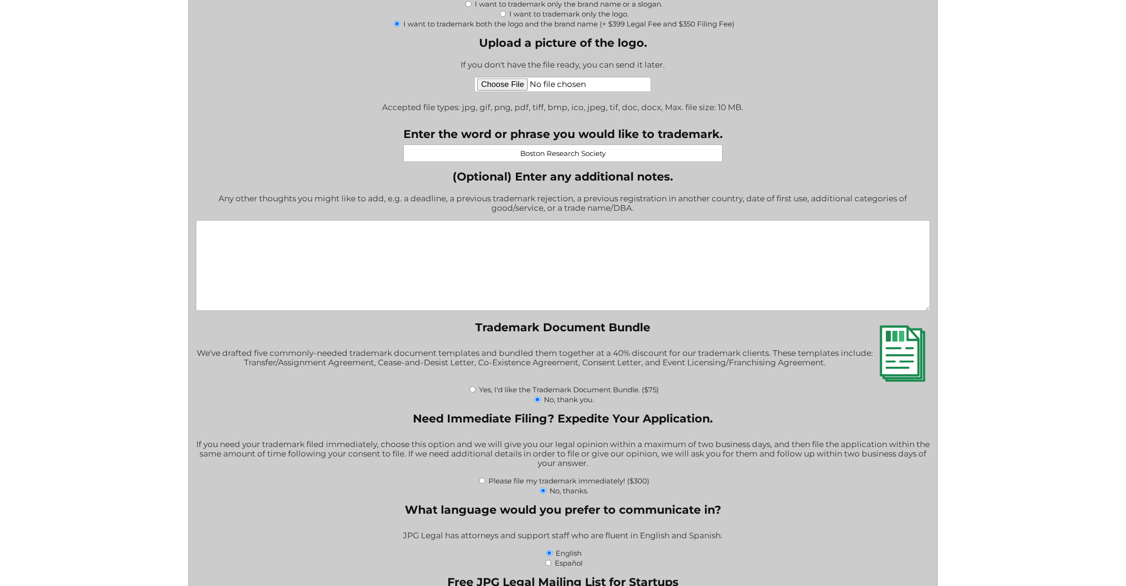
click at [623, 265] on textarea "(Optional) Enter any additional notes." at bounding box center [563, 265] width 735 height 91
click at [469, 277] on textarea "We plan on submitting a trademark application in Brazil (where company is from)…" at bounding box center [563, 265] width 735 height 91
click at [624, 205] on div "Any other thoughts you might like to add, e.g. a deadline, a previous trademark…" at bounding box center [563, 204] width 735 height 33
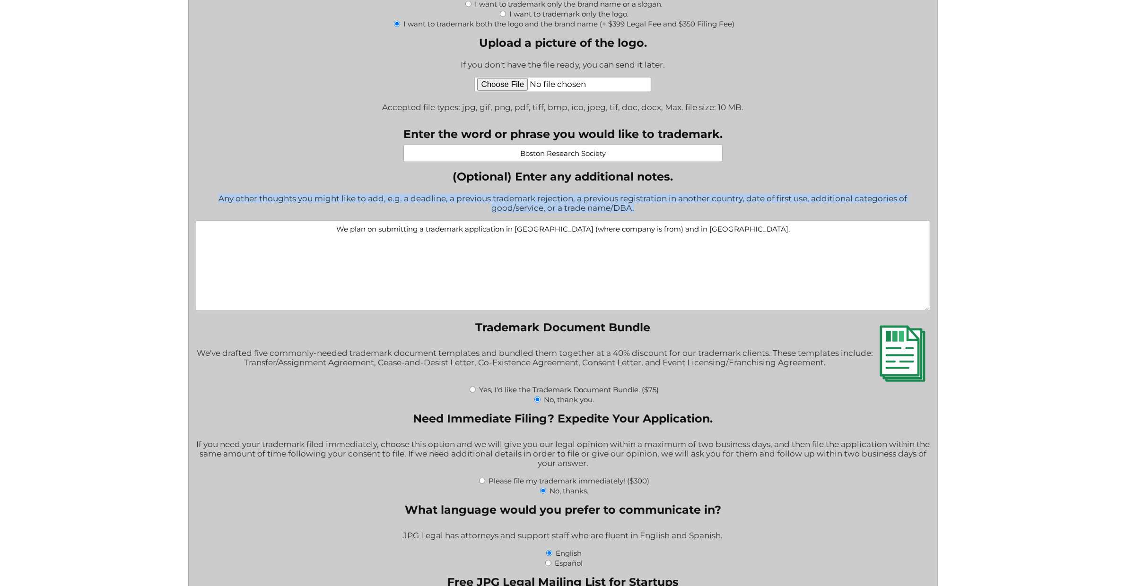
drag, startPoint x: 645, startPoint y: 204, endPoint x: 181, endPoint y: 187, distance: 463.7
click at [181, 187] on div "" * " indicates required fields What goods or services do you want the trademar…" at bounding box center [563, 10] width 833 height 1762
copy div "Any other thoughts you might like to add, e.g. a deadline, a previous trademark…"
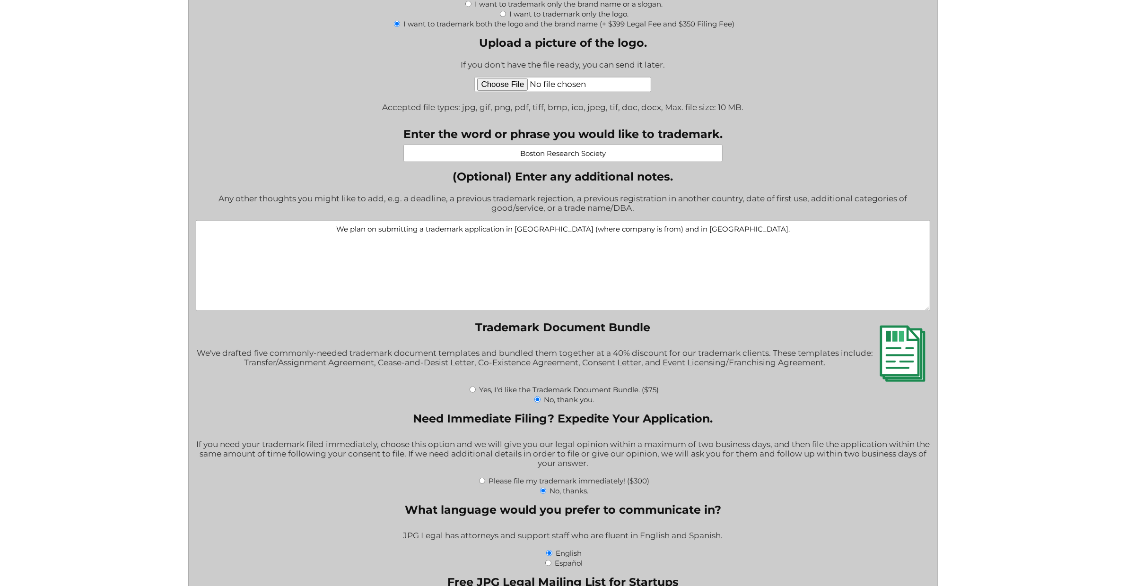
click at [770, 243] on textarea "We plan on submitting a trademark application in Brazil (where company is from)…" at bounding box center [563, 265] width 735 height 91
paste textarea "“Not yet used in U.S. commerce — Intent to Use filing.”"
click at [728, 231] on textarea "We plan on submitting a trademark application in Brazil (where company is from)…" at bounding box center [563, 265] width 735 height 91
type textarea "We plan on submitting a trademark application in Brazil (where company is from)…"
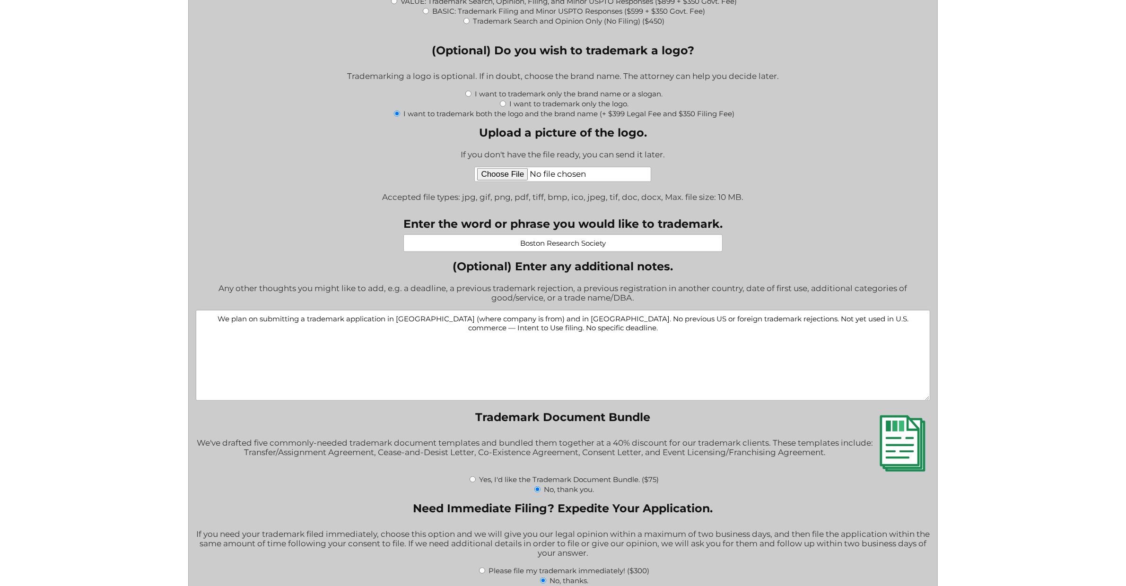
scroll to position [1056, 0]
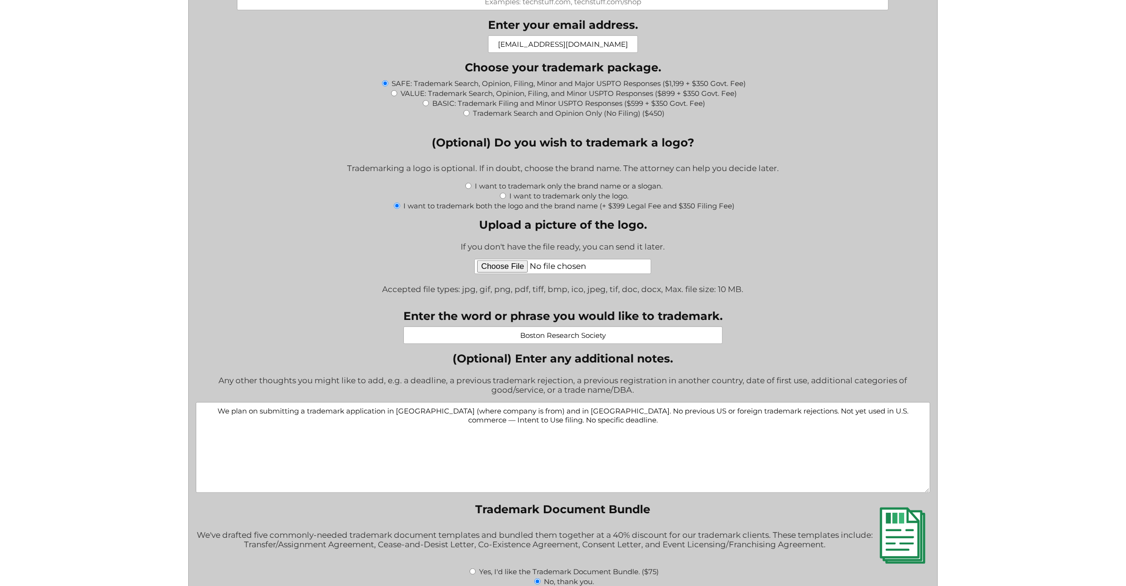
click at [505, 265] on input "Upload a picture of the logo." at bounding box center [562, 266] width 177 height 15
type input "C:\fakepath\Apresentação BRS (2).pdf (1080 x 1080 mm).png"
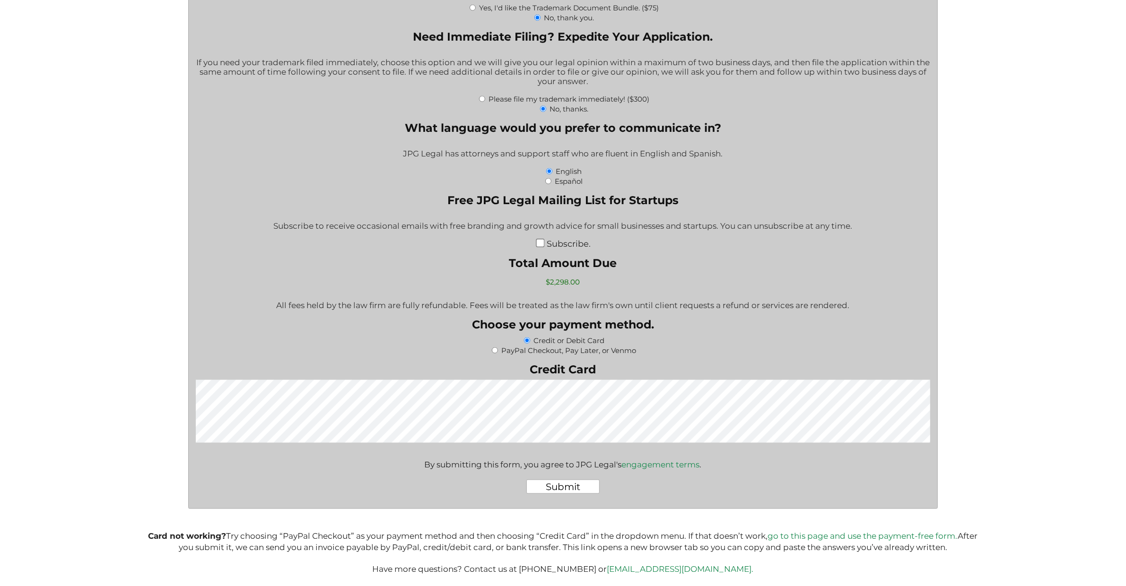
scroll to position [1631, 0]
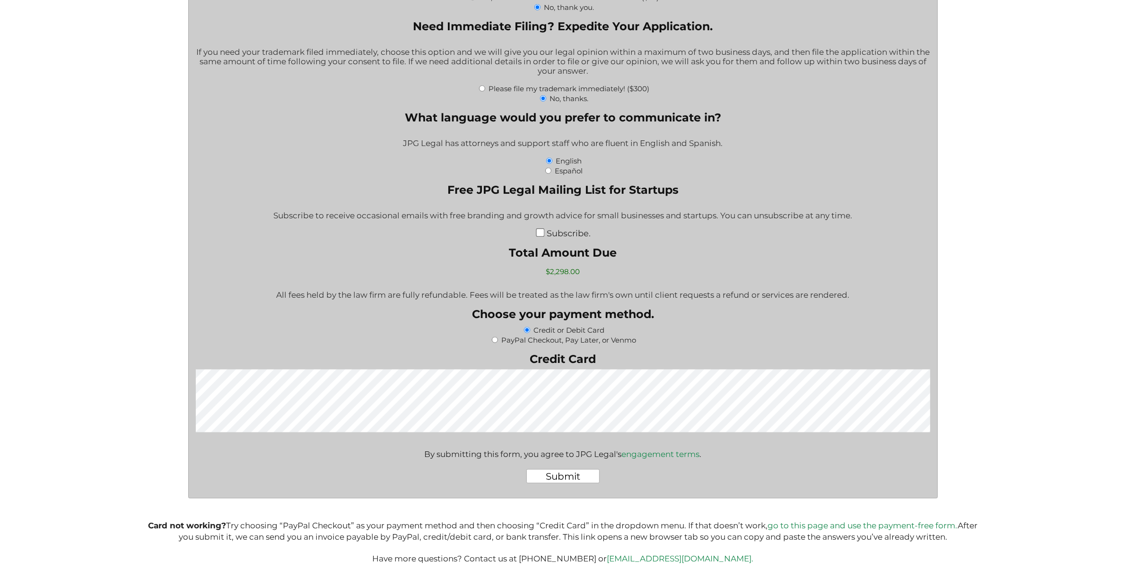
click at [567, 473] on input "Submit" at bounding box center [562, 477] width 73 height 14
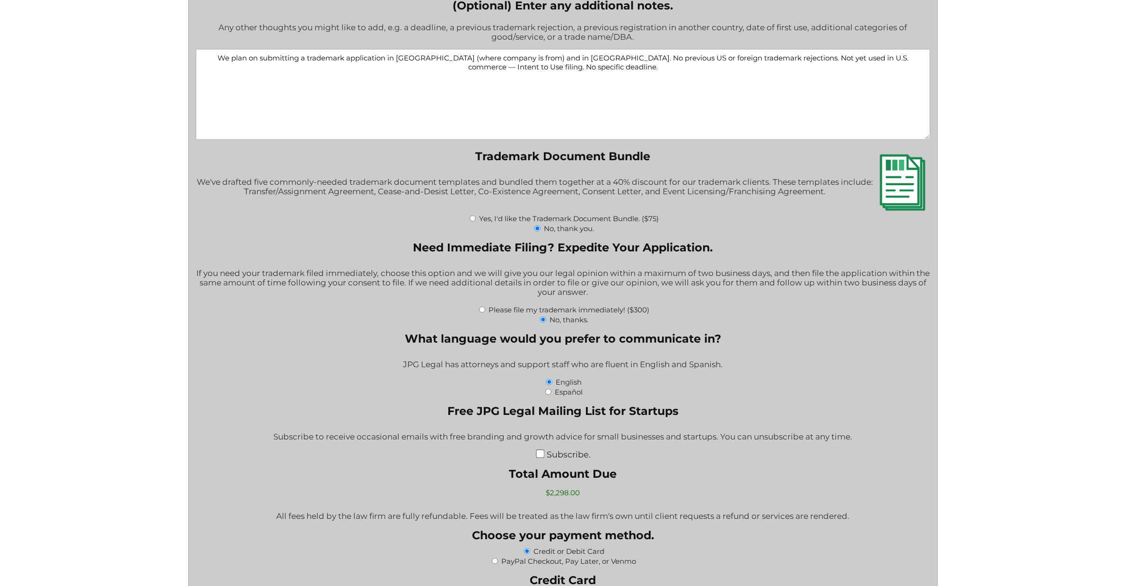
scroll to position [1687, 0]
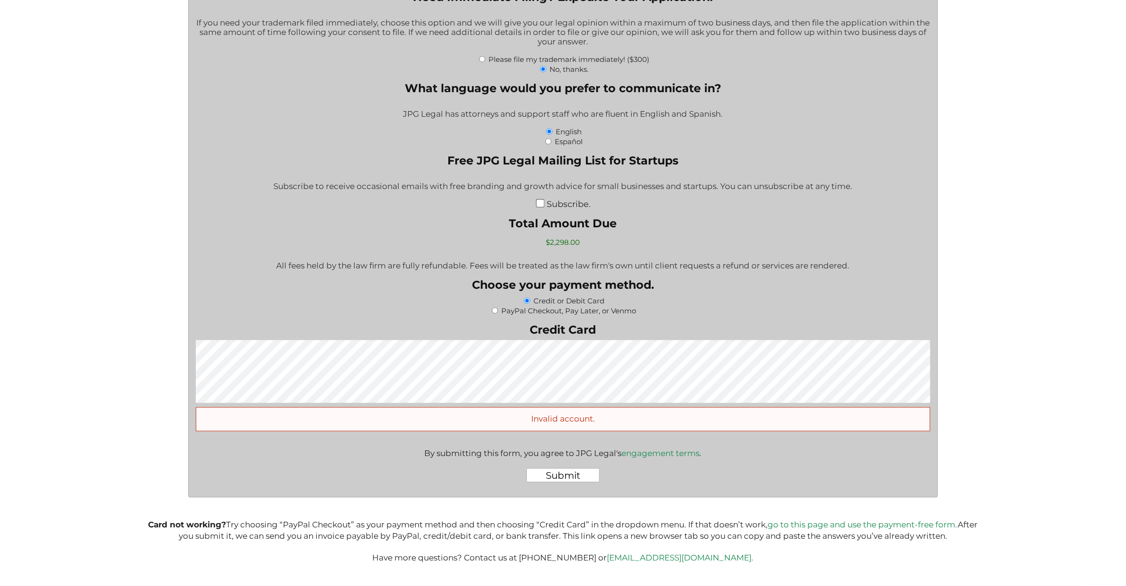
click at [545, 475] on input "Submit" at bounding box center [562, 476] width 73 height 14
